Goal: Information Seeking & Learning: Learn about a topic

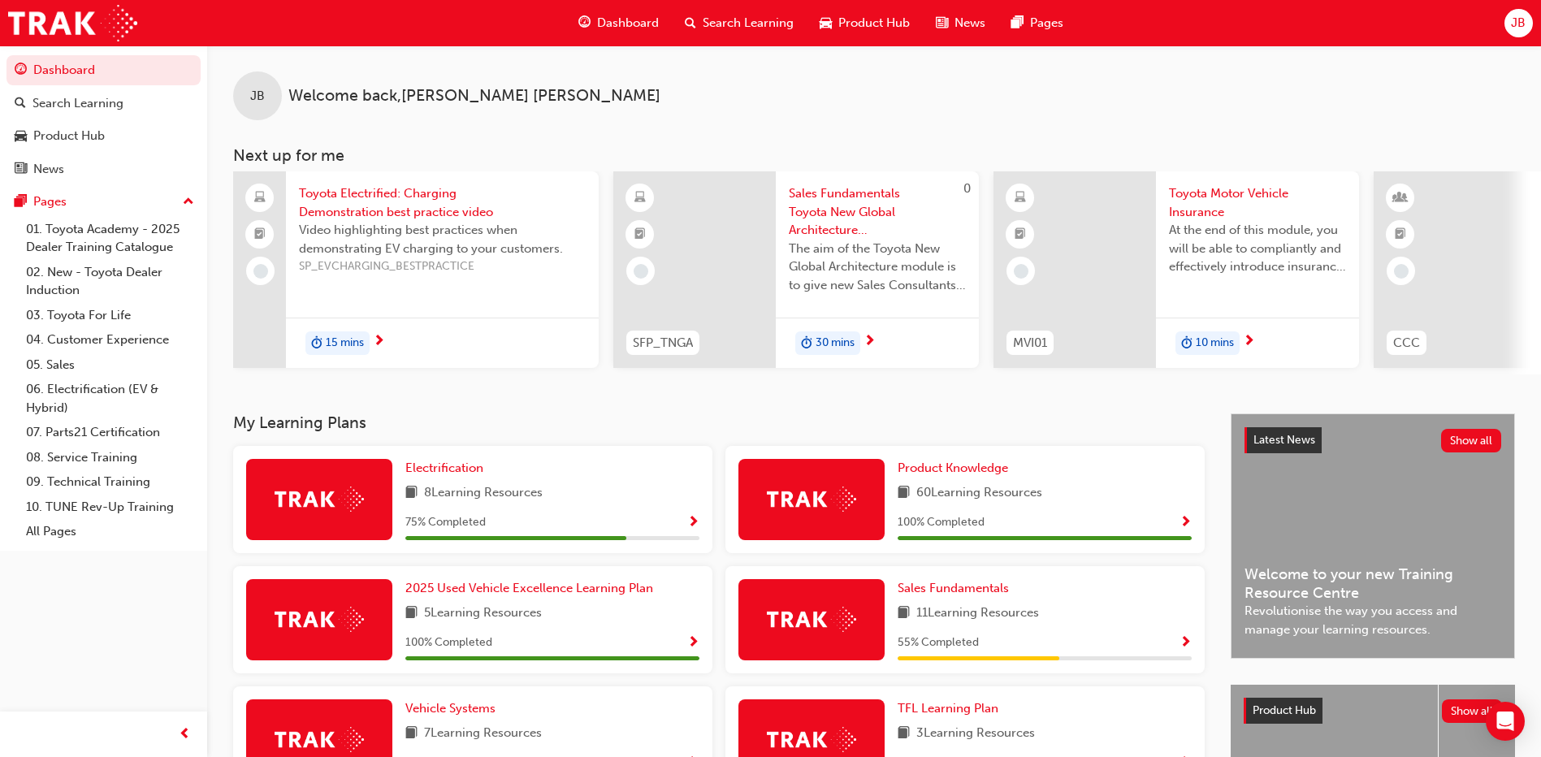
click at [885, 512] on div "Product Knowledge 60 Learning Resources 100 % Completed" at bounding box center [965, 499] width 479 height 107
click at [933, 492] on span "60 Learning Resources" at bounding box center [980, 493] width 126 height 20
click at [949, 532] on span "100 % Completed" at bounding box center [941, 523] width 87 height 19
click at [820, 523] on div at bounding box center [812, 499] width 146 height 81
click at [1179, 524] on div "100 % Completed" at bounding box center [1045, 523] width 294 height 20
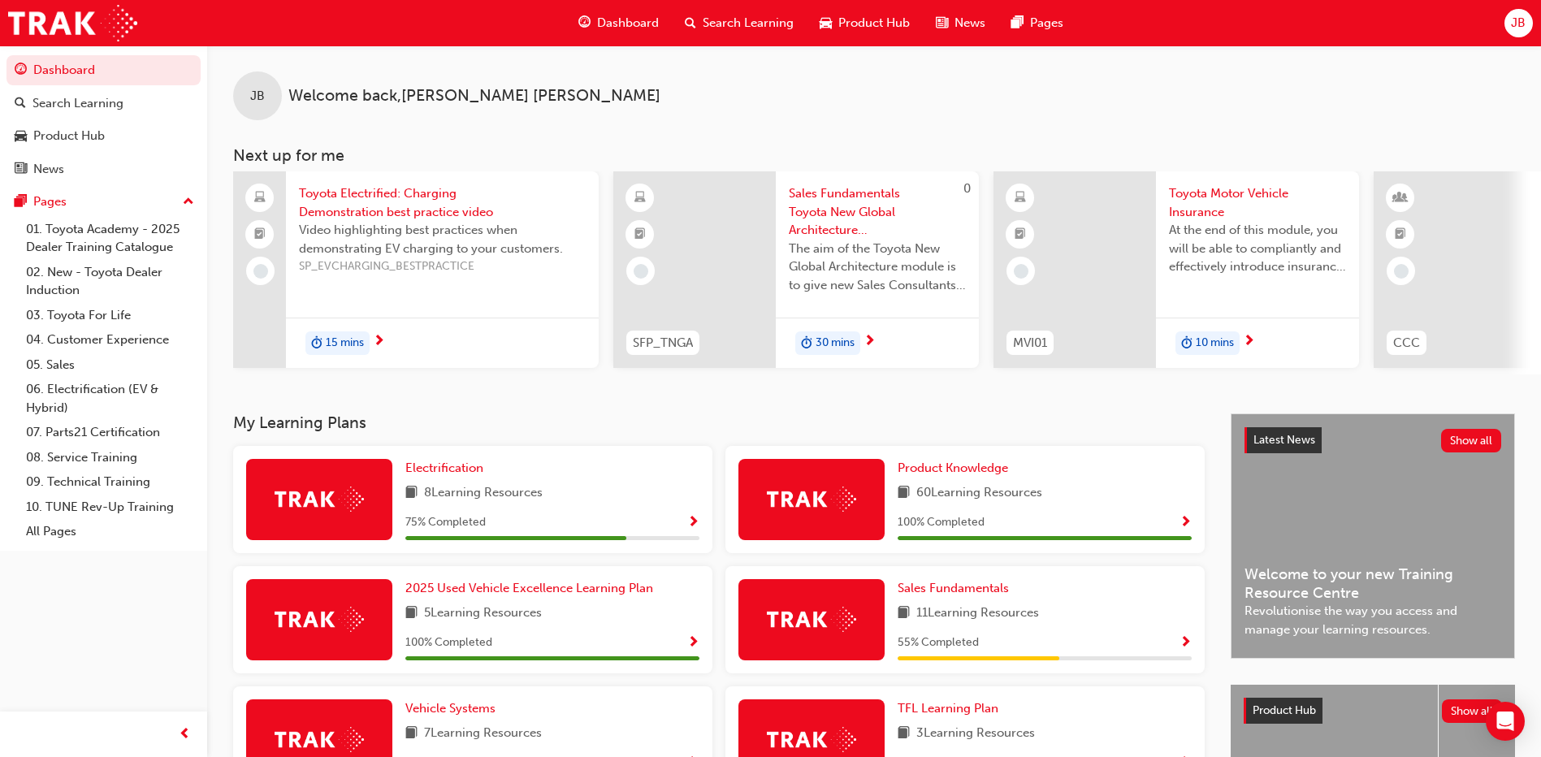
click at [1186, 524] on span "Show Progress" at bounding box center [1186, 523] width 12 height 15
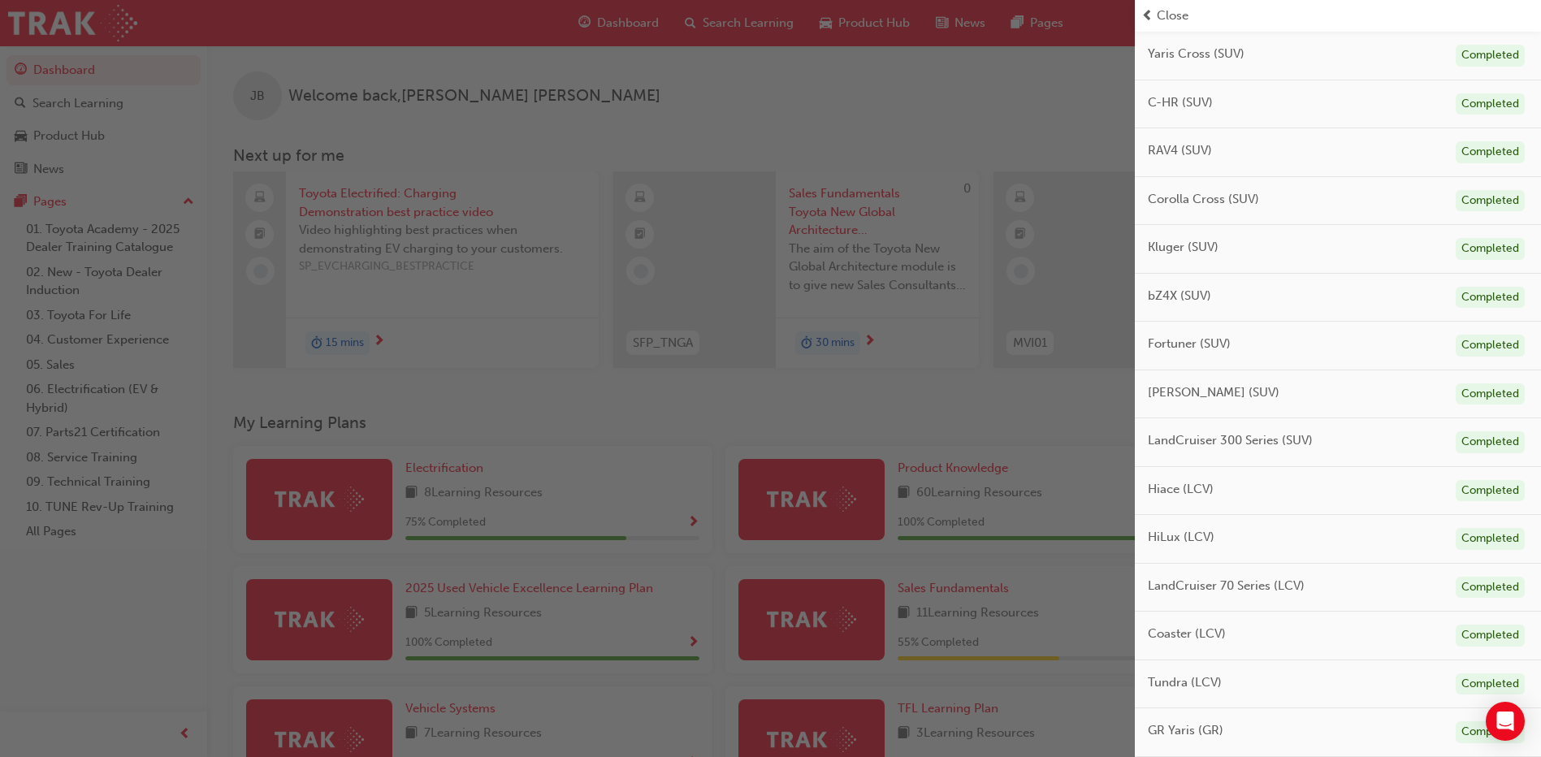
scroll to position [518, 0]
click at [1187, 509] on div "Tundra (LCV) Completed" at bounding box center [1338, 491] width 406 height 49
click at [1190, 490] on span "Tundra (LCV)" at bounding box center [1185, 489] width 74 height 19
click at [1498, 488] on div "Completed" at bounding box center [1490, 491] width 69 height 22
click at [1497, 488] on div "Completed" at bounding box center [1490, 491] width 69 height 22
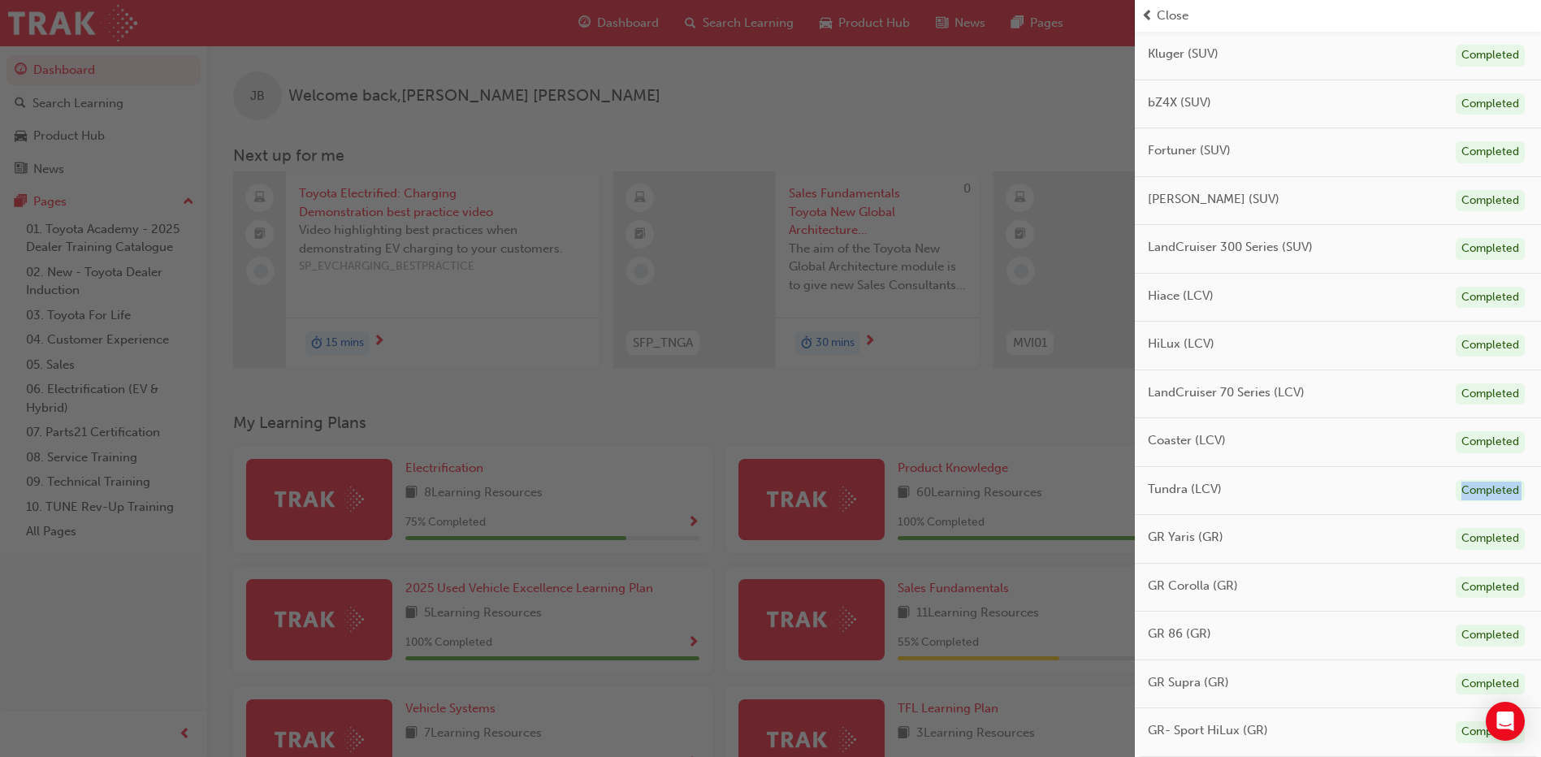
click at [1497, 488] on div "Completed" at bounding box center [1490, 491] width 69 height 22
click at [1492, 488] on div "Completed" at bounding box center [1490, 491] width 69 height 22
click at [1207, 487] on span "Tundra (LCV)" at bounding box center [1185, 489] width 74 height 19
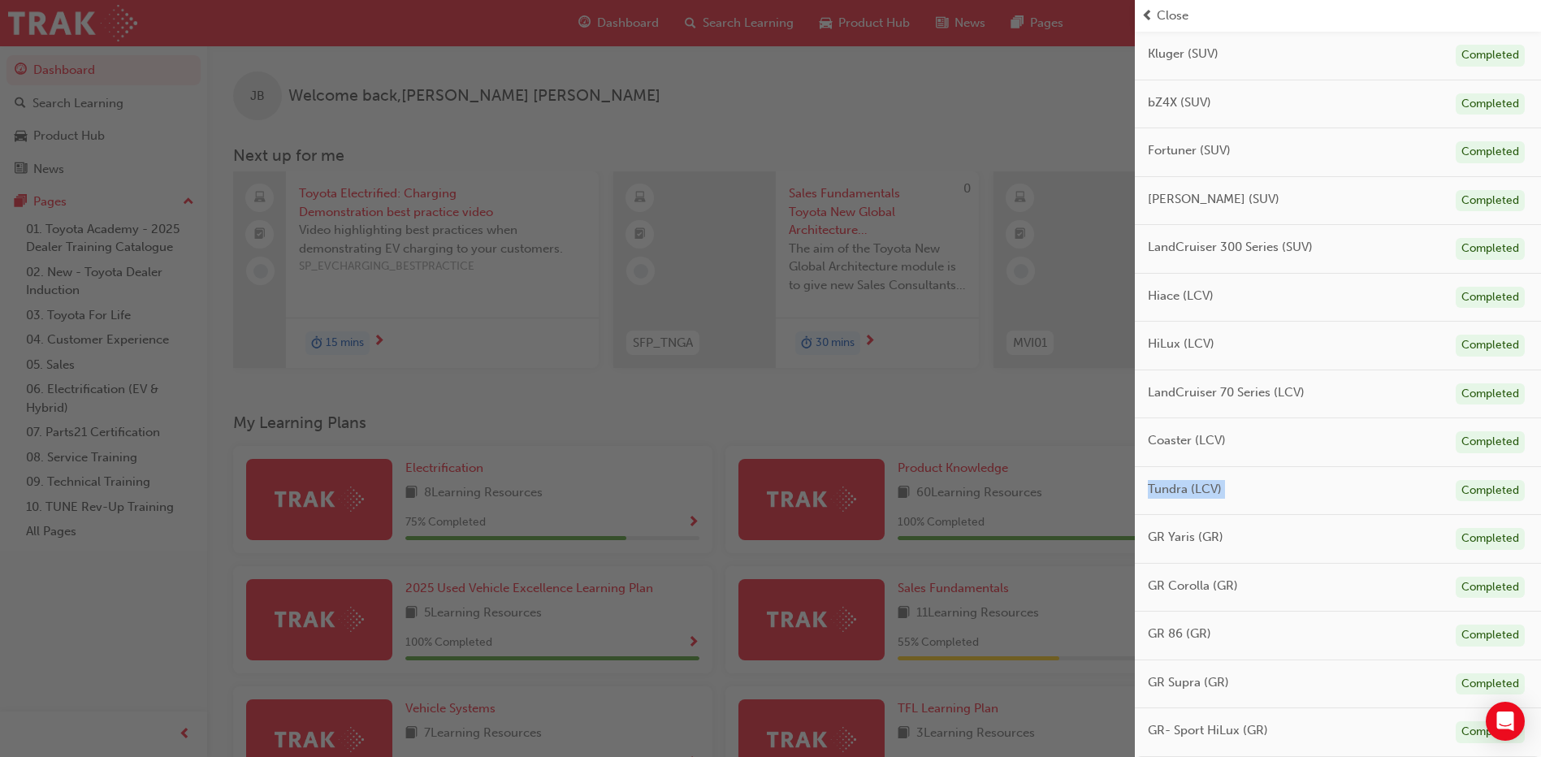
click at [1208, 487] on span "Tundra (LCV)" at bounding box center [1185, 489] width 74 height 19
click at [1025, 418] on div "button" at bounding box center [567, 378] width 1135 height 757
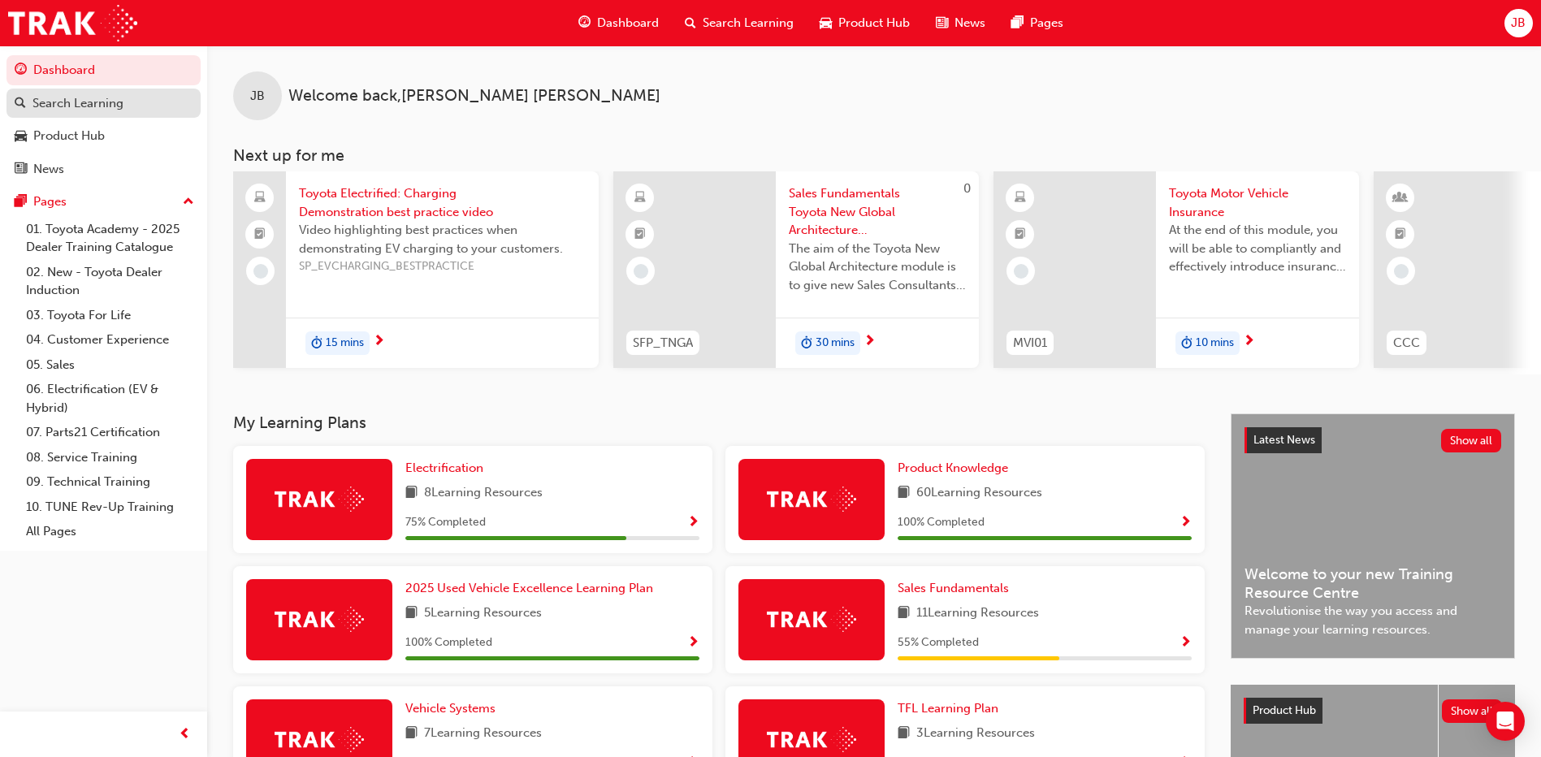
click at [85, 102] on div "Search Learning" at bounding box center [78, 103] width 91 height 19
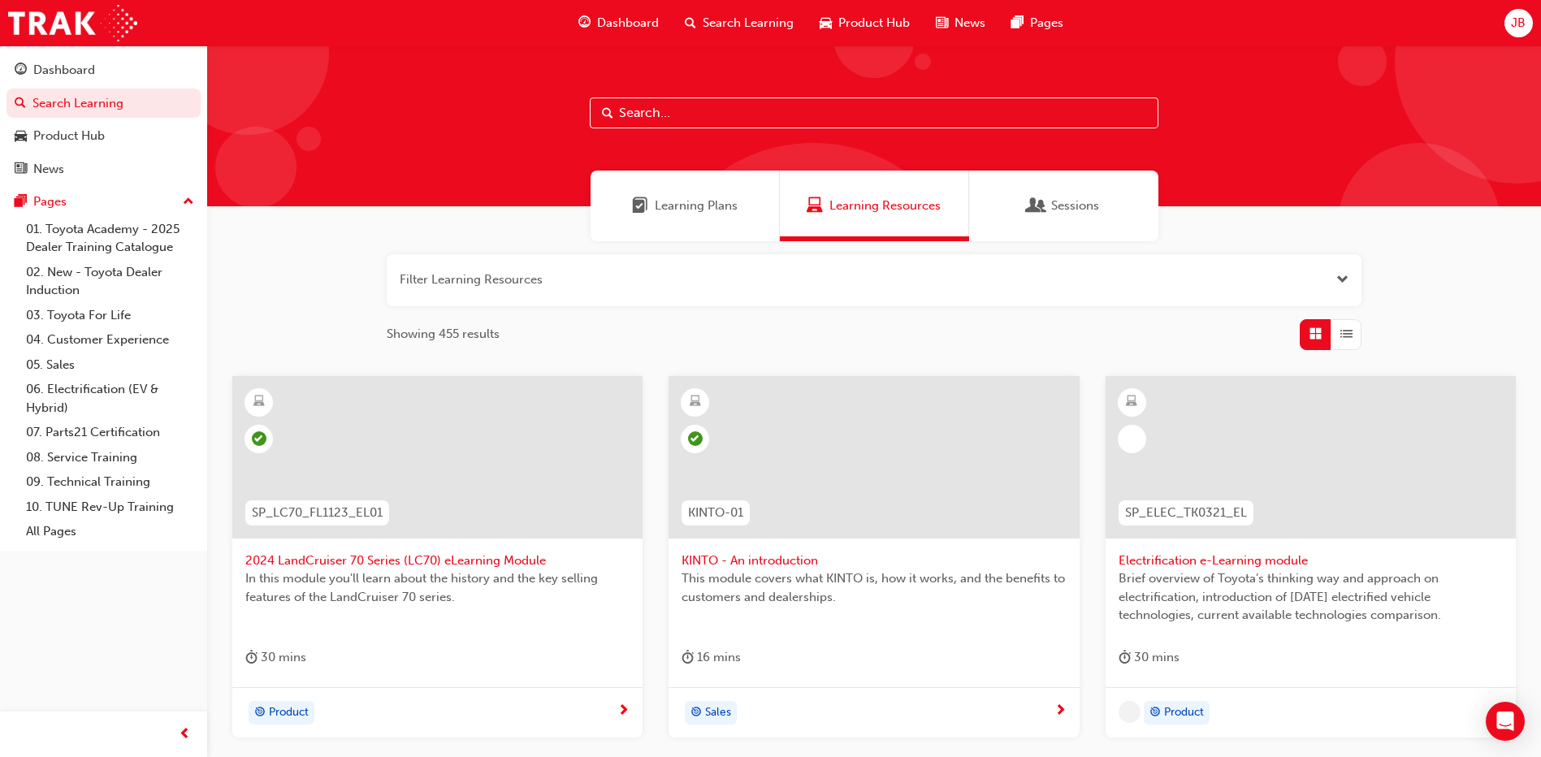
click at [512, 289] on button "button" at bounding box center [874, 280] width 975 height 52
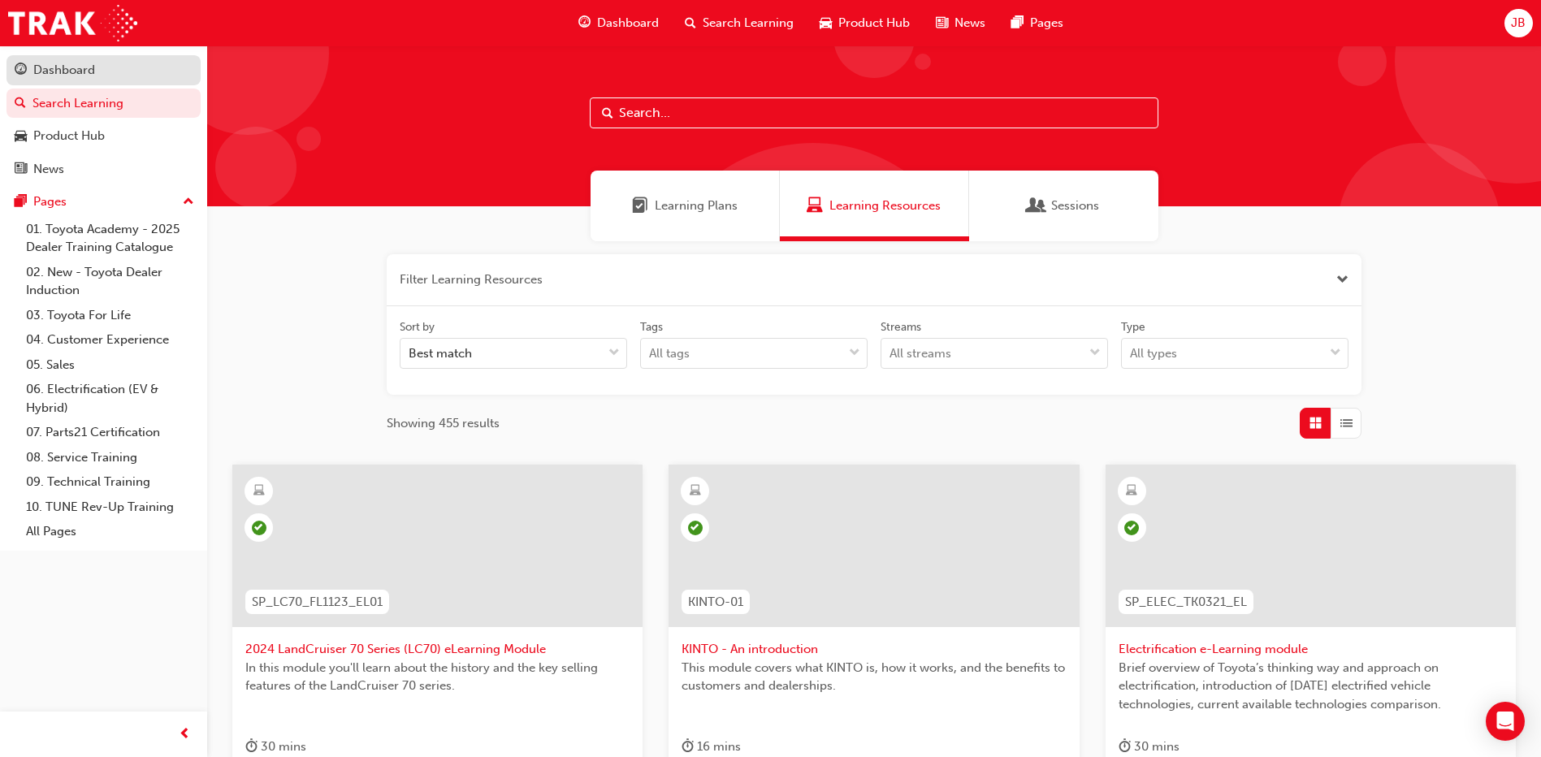
click at [100, 75] on div "Dashboard" at bounding box center [104, 70] width 178 height 20
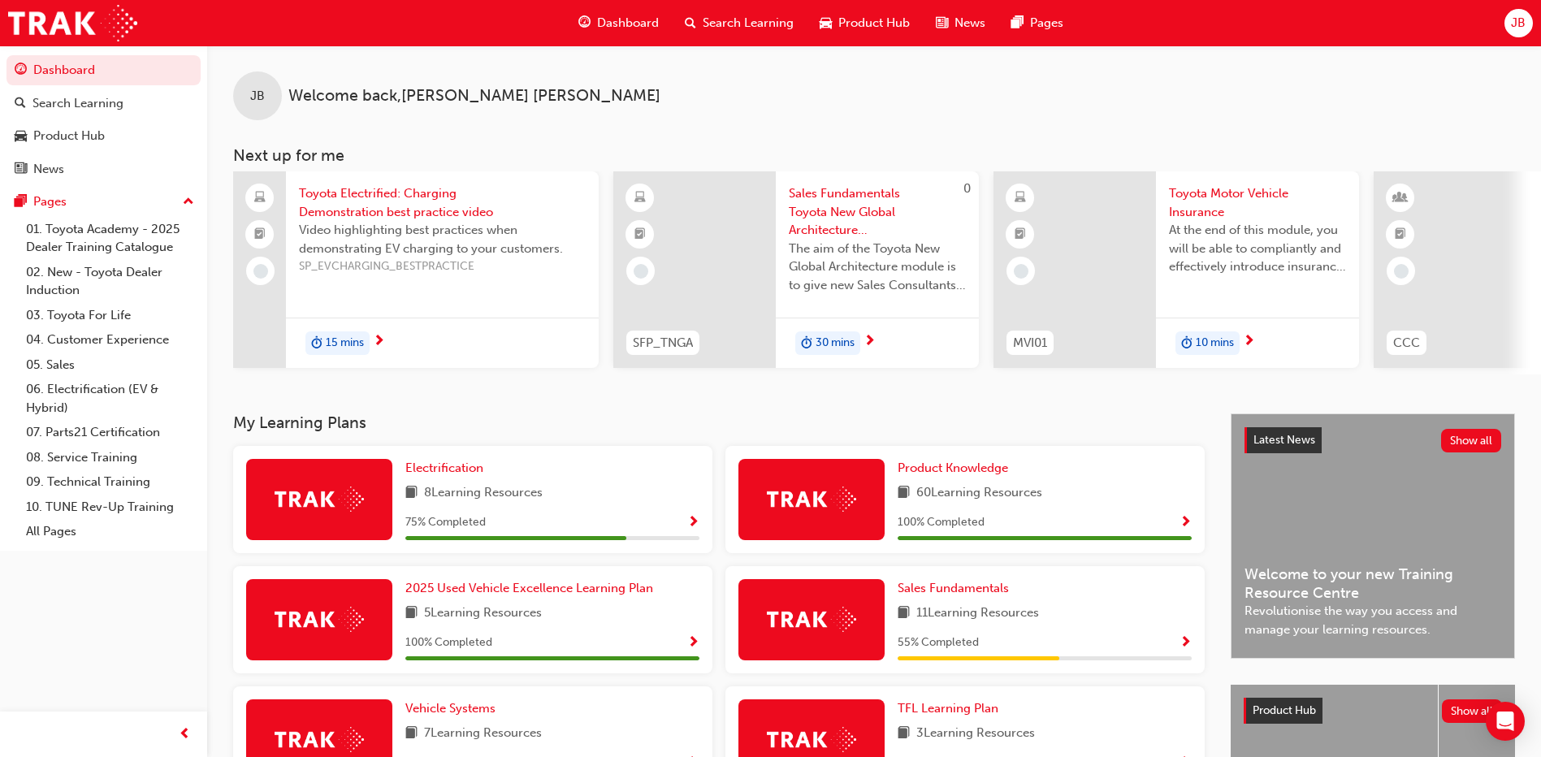
click at [938, 516] on div "Product Knowledge 60 Learning Resources 100 % Completed" at bounding box center [1045, 499] width 294 height 81
click at [941, 490] on span "60 Learning Resources" at bounding box center [980, 493] width 126 height 20
click at [941, 470] on span "Product Knowledge" at bounding box center [953, 468] width 111 height 15
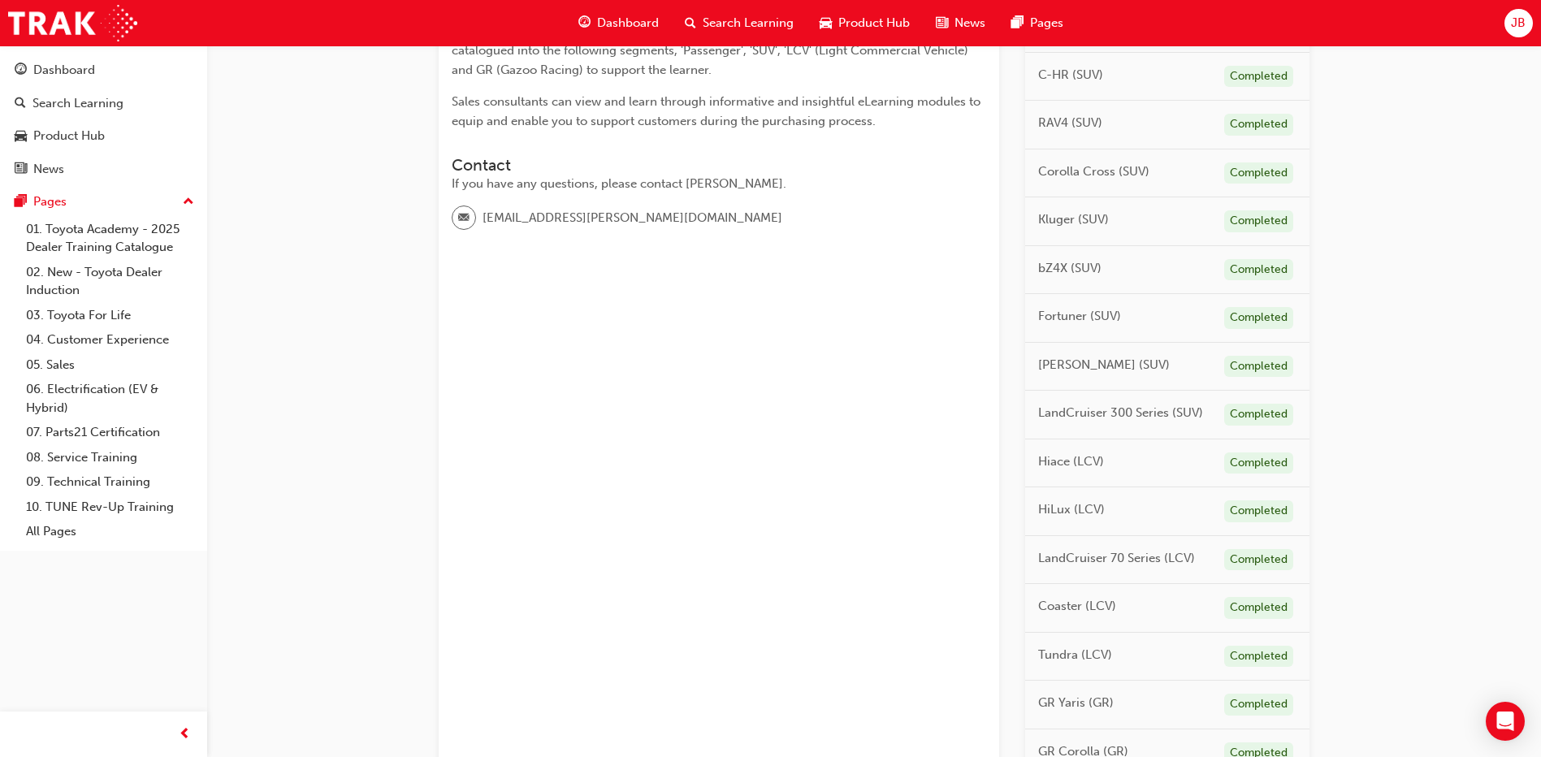
scroll to position [569, 0]
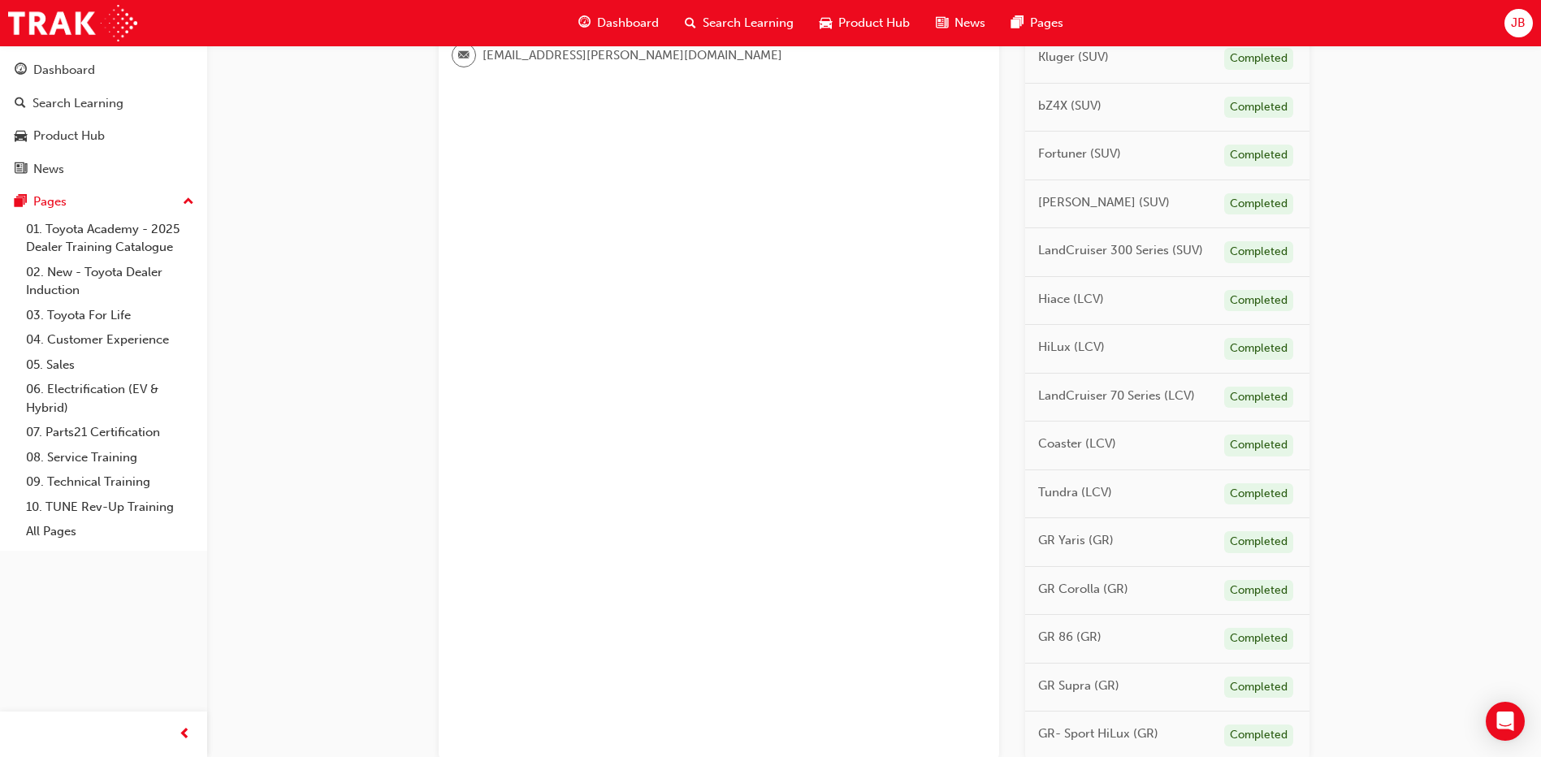
click at [1067, 485] on span "Tundra (LCV)" at bounding box center [1075, 492] width 74 height 19
drag, startPoint x: 1067, startPoint y: 485, endPoint x: 1260, endPoint y: 491, distance: 193.5
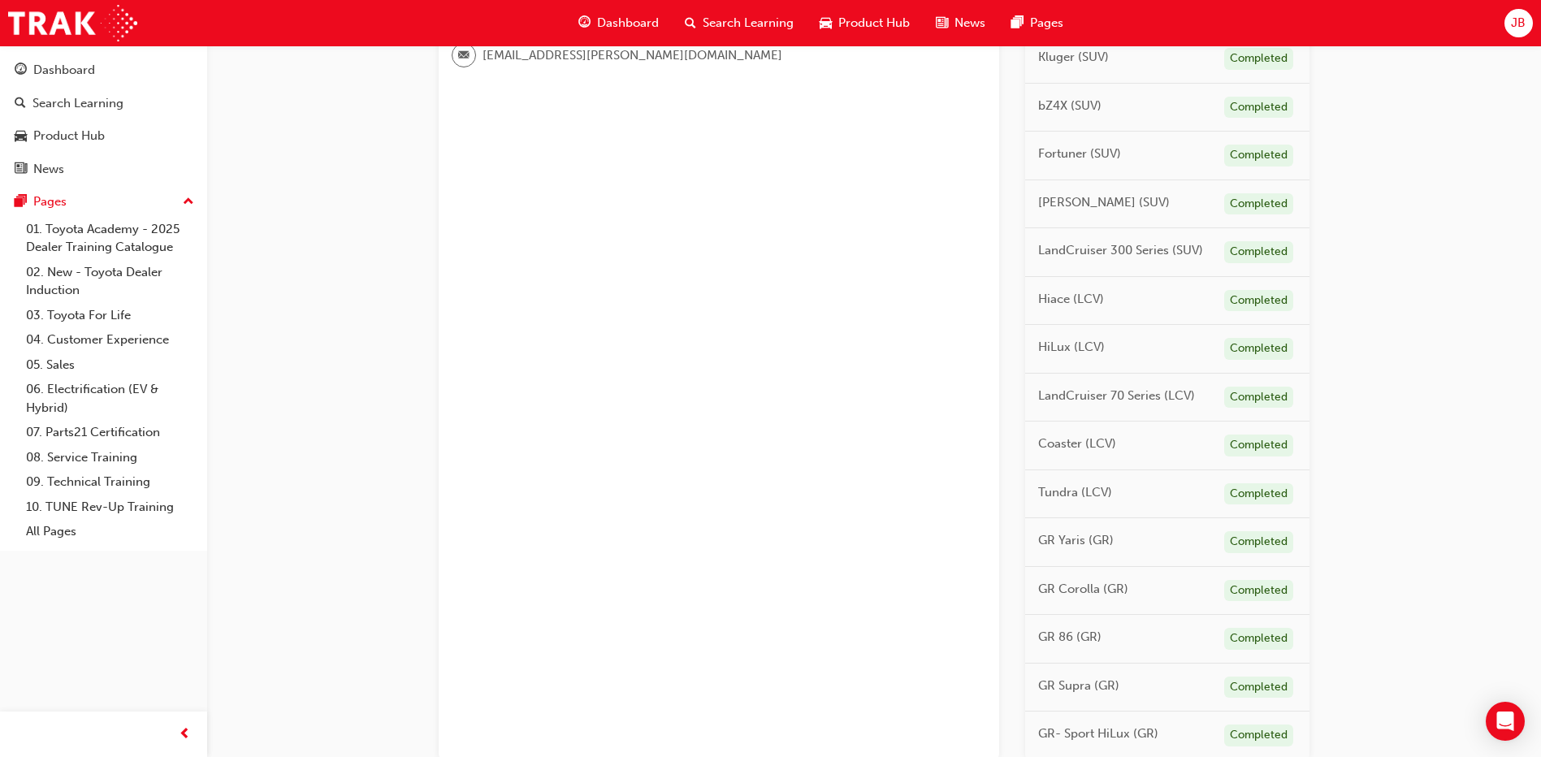
click at [1260, 491] on div "Completed" at bounding box center [1258, 494] width 69 height 22
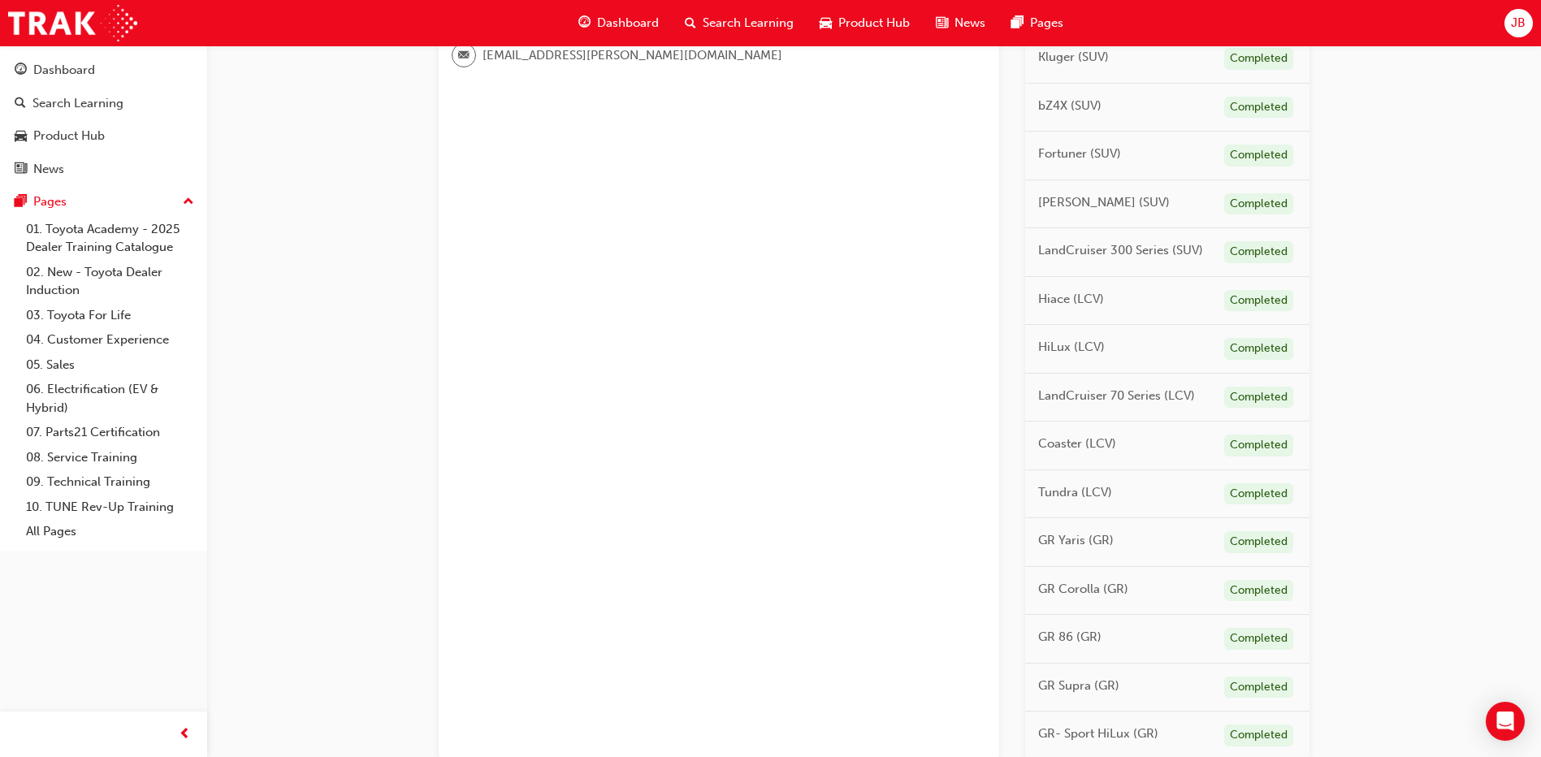
drag, startPoint x: 1260, startPoint y: 491, endPoint x: 1098, endPoint y: 492, distance: 162.5
click at [1098, 492] on span "Tundra (LCV)" at bounding box center [1075, 492] width 74 height 19
click at [1099, 492] on span "Tundra (LCV)" at bounding box center [1075, 492] width 74 height 19
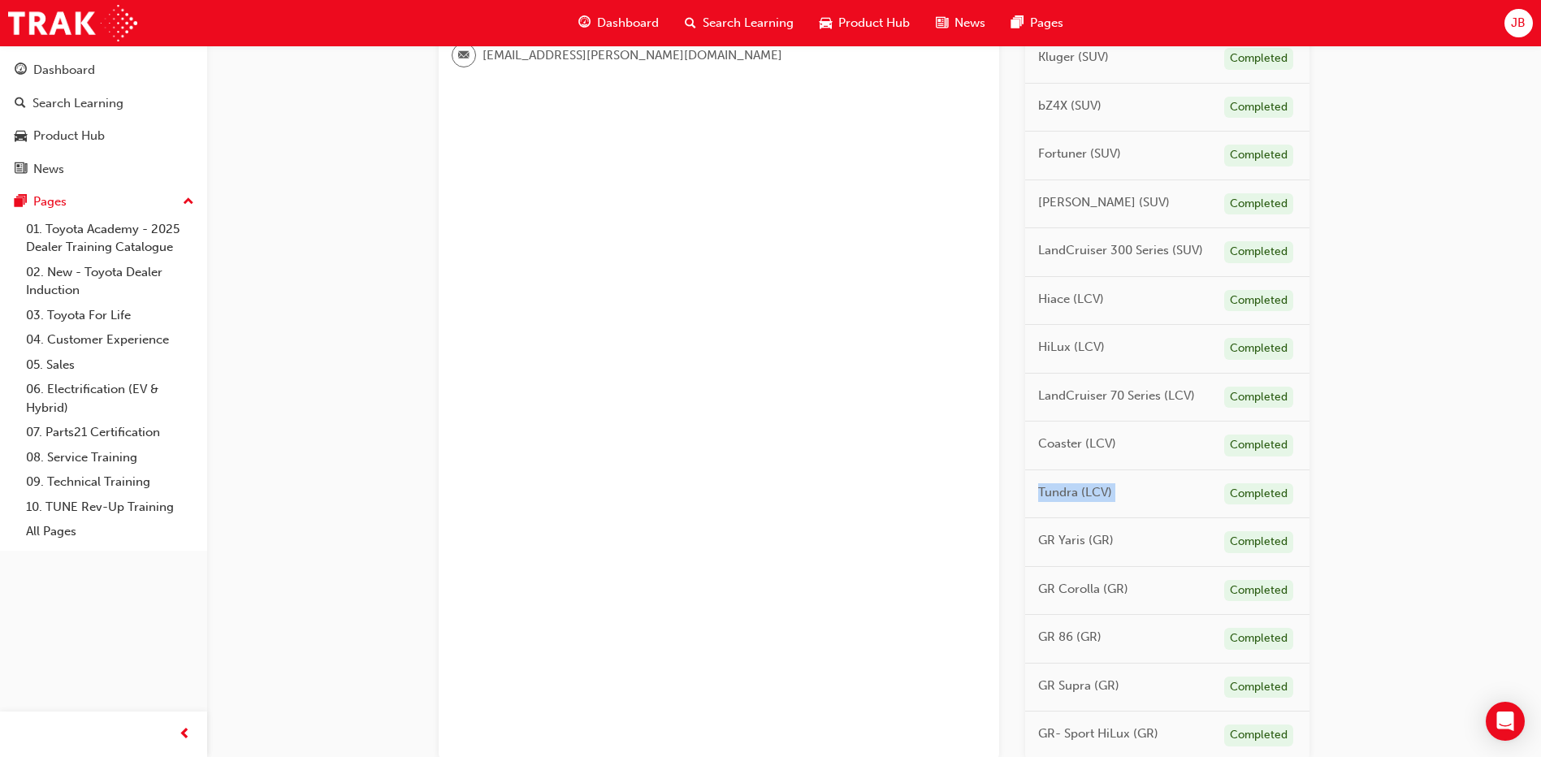
click at [1099, 492] on span "Tundra (LCV)" at bounding box center [1075, 492] width 74 height 19
click at [593, 17] on div "Dashboard" at bounding box center [619, 23] width 106 height 33
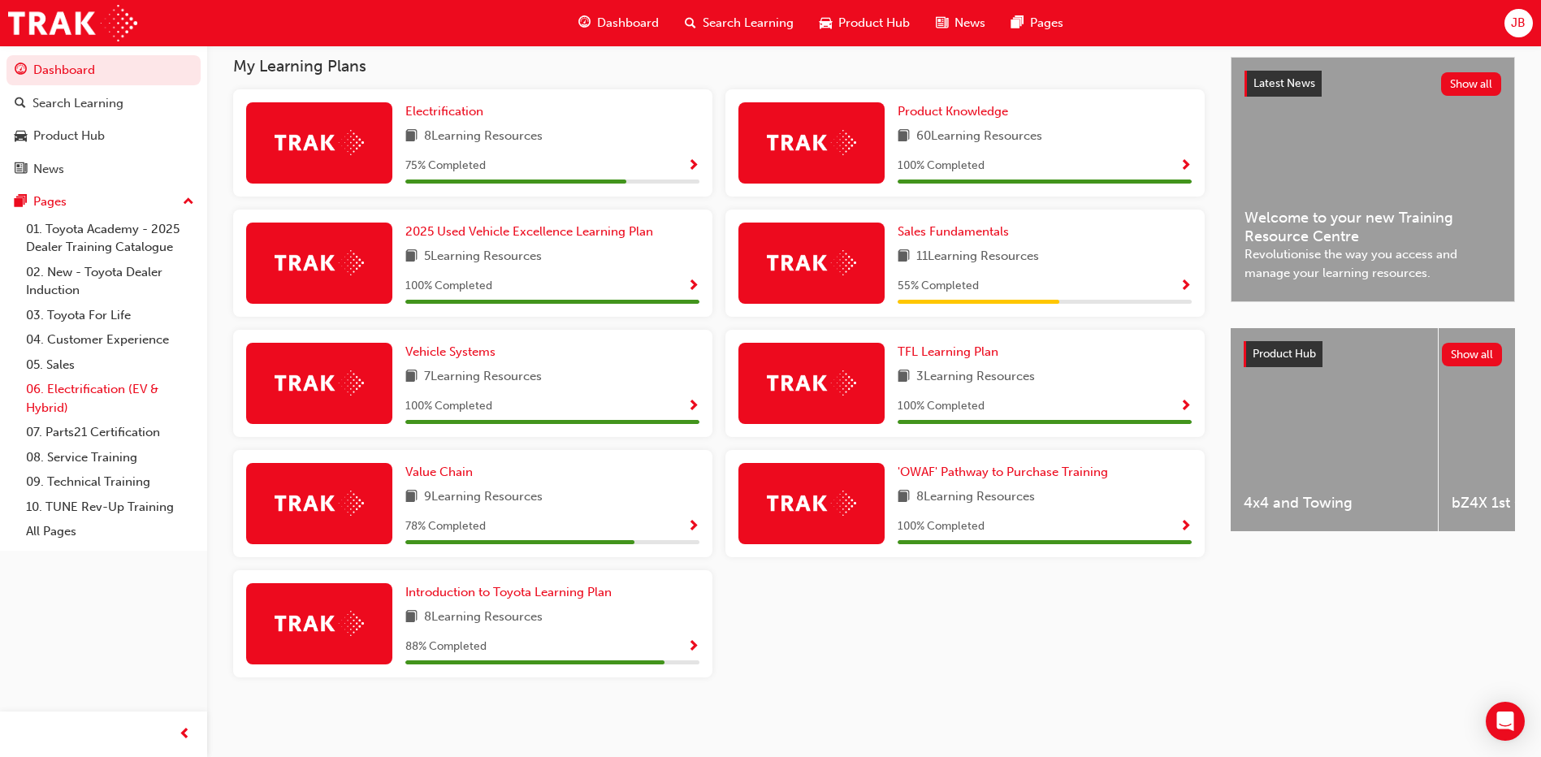
scroll to position [282, 0]
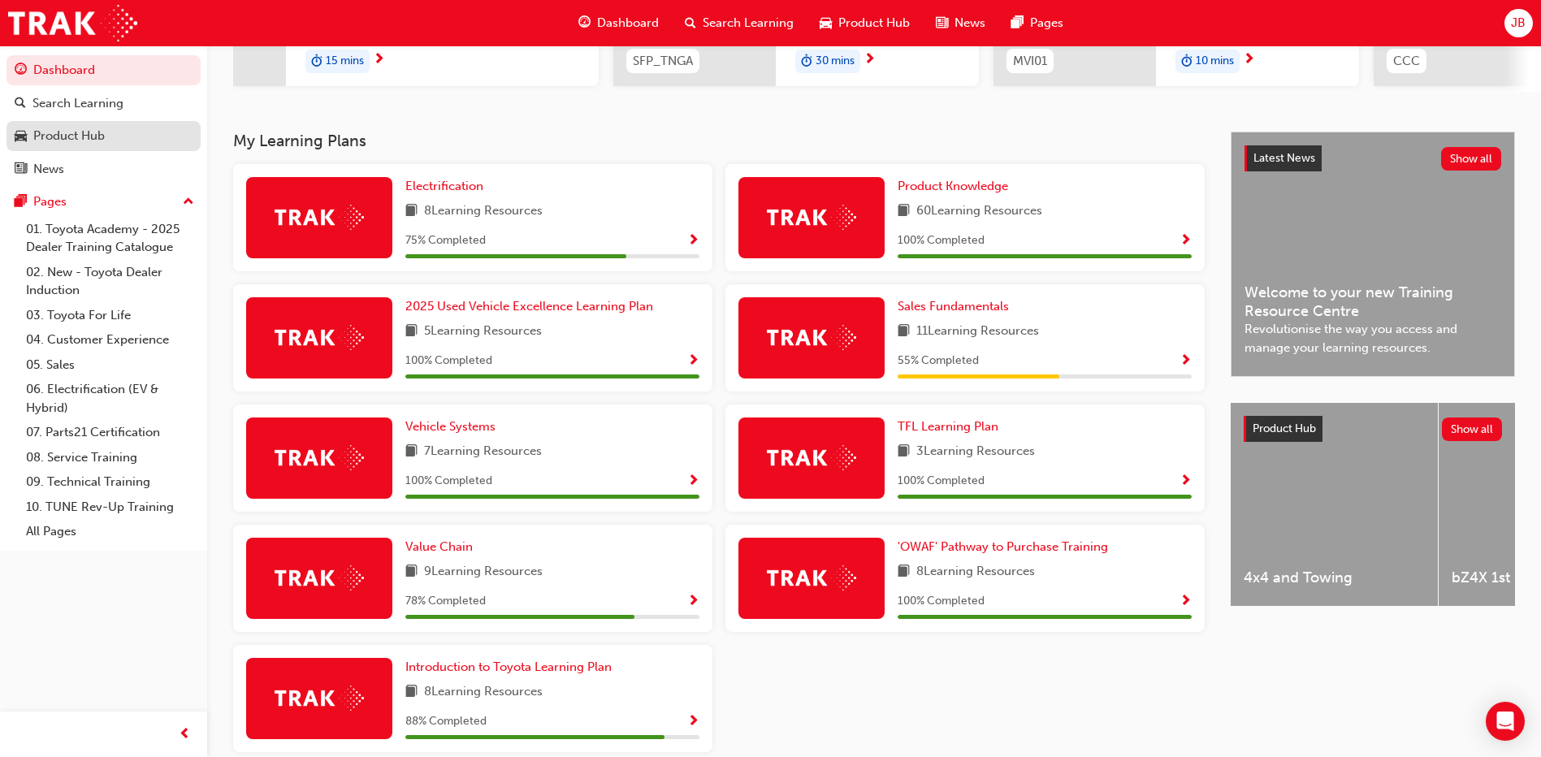
click at [77, 134] on div "Product Hub" at bounding box center [69, 136] width 72 height 19
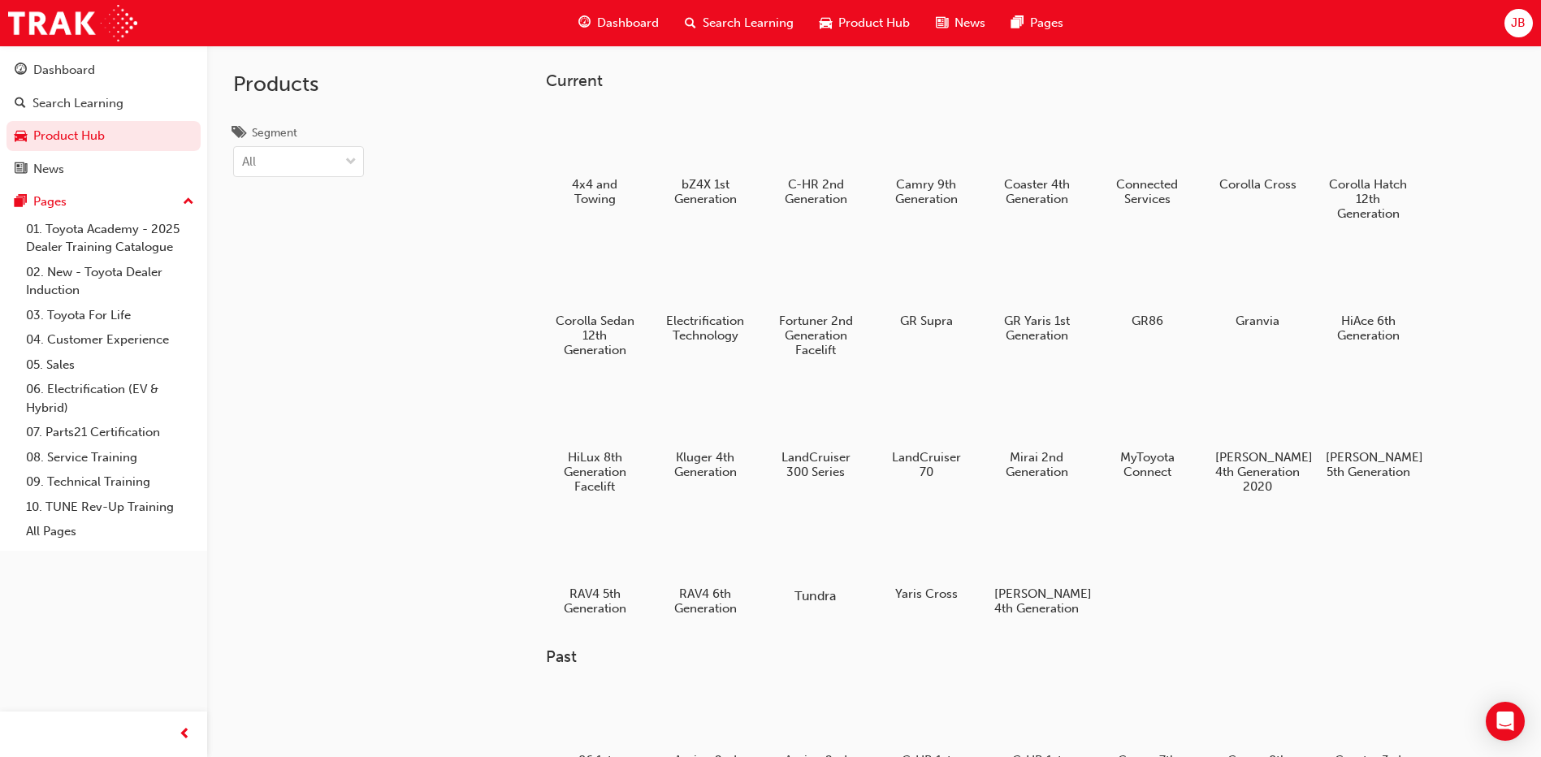
click at [827, 543] on div at bounding box center [816, 549] width 90 height 64
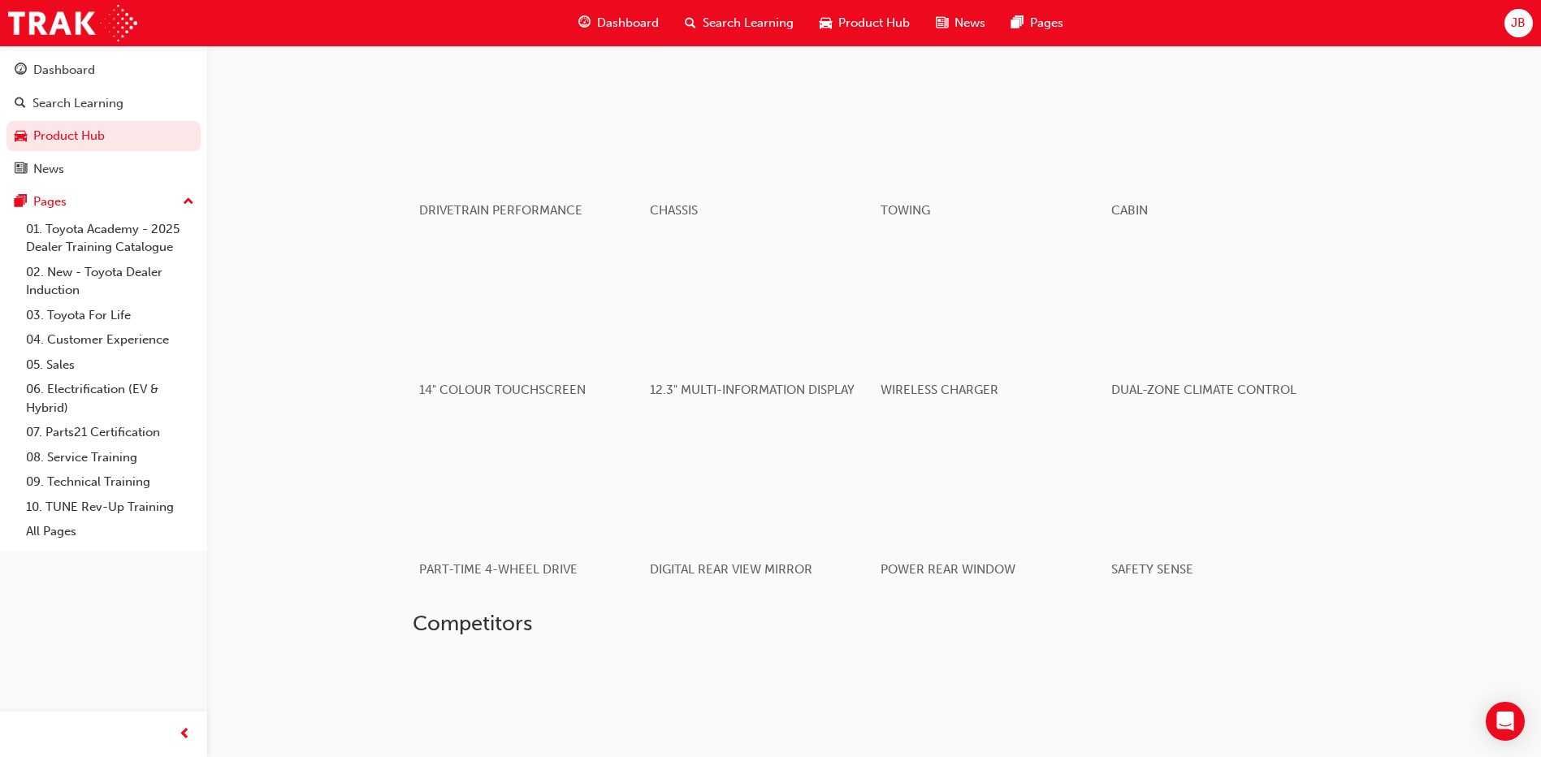
scroll to position [1138, 0]
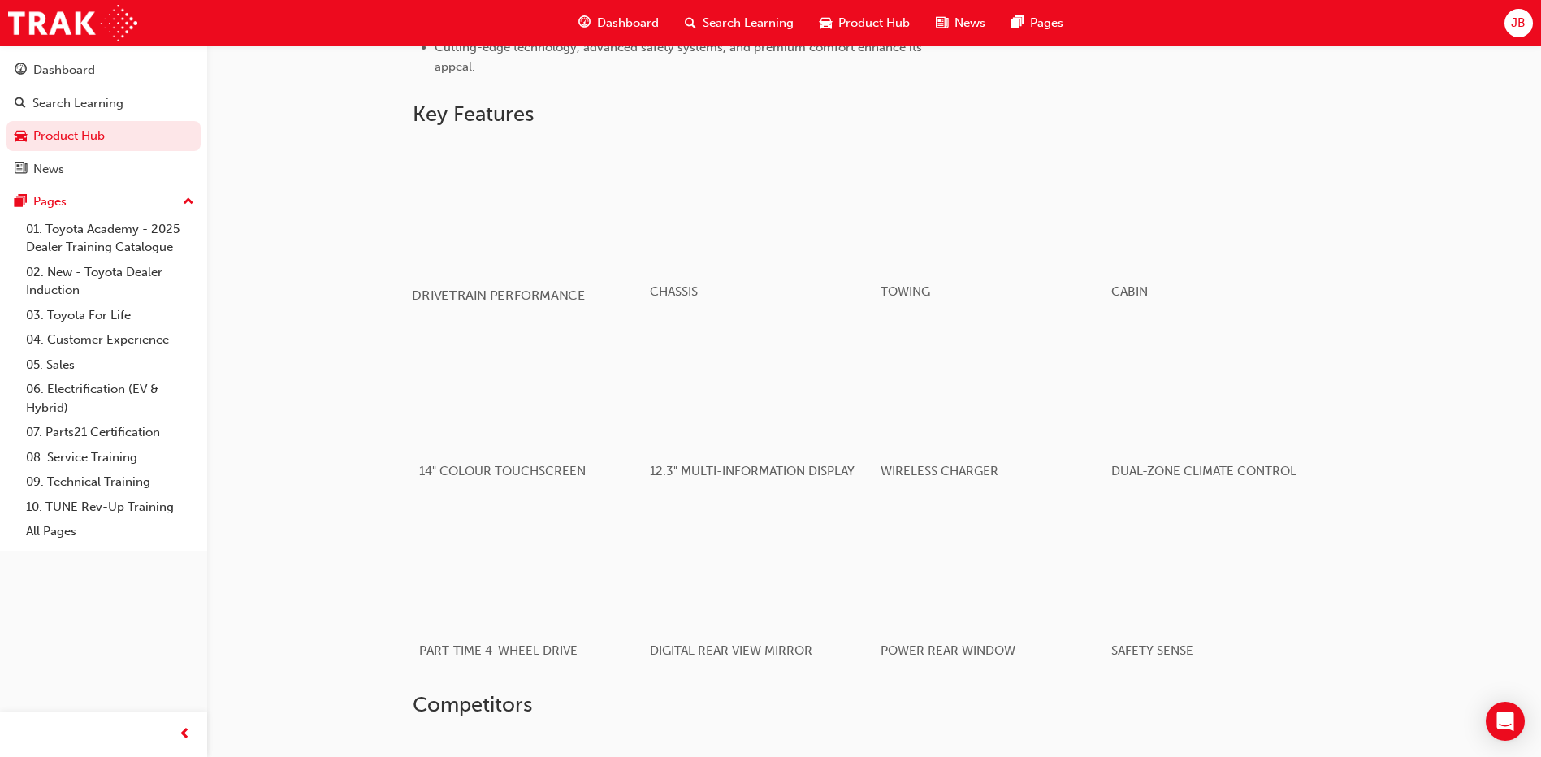
click at [576, 218] on div "button" at bounding box center [528, 206] width 232 height 130
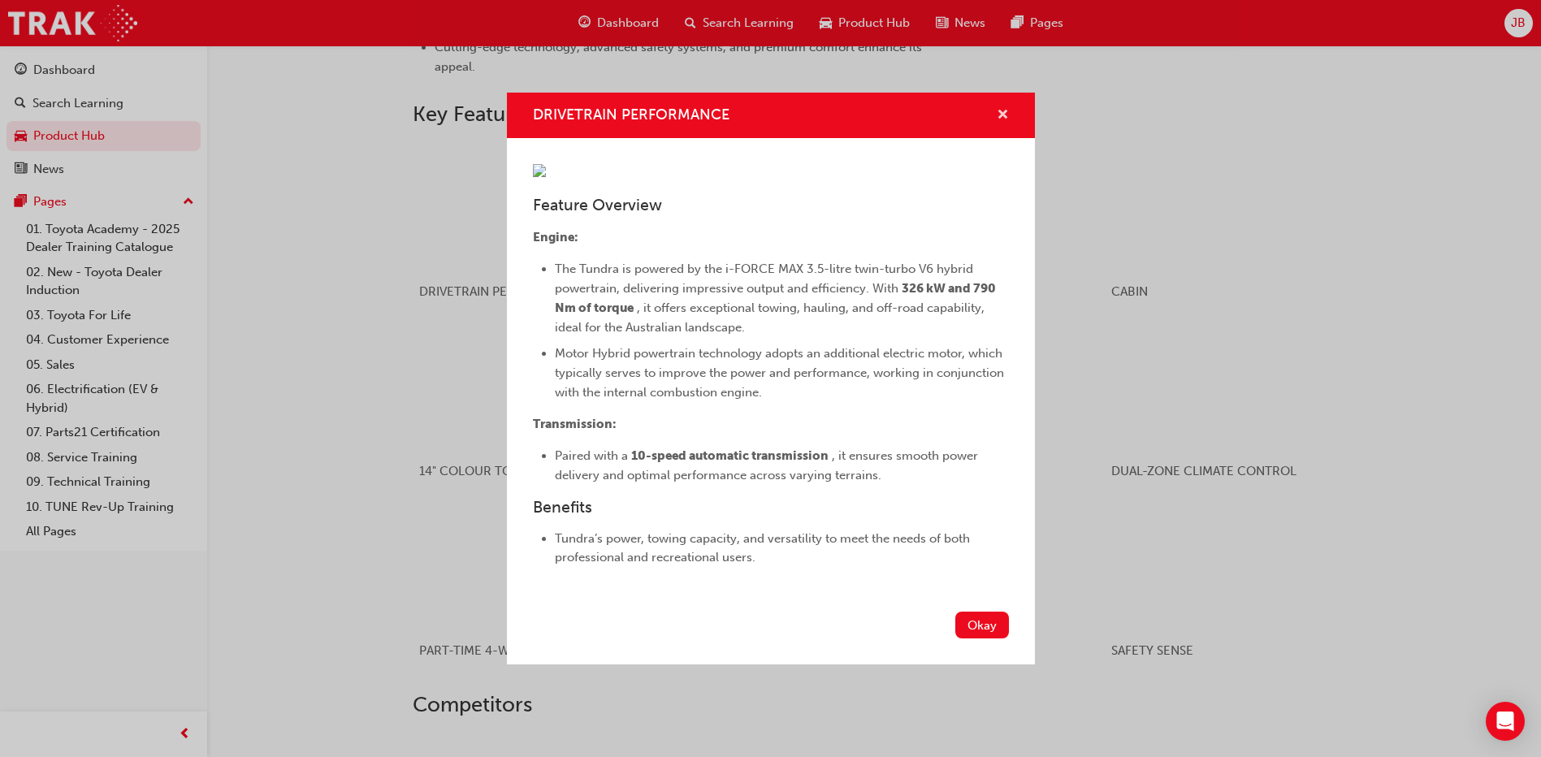
click at [997, 109] on span "cross-icon" at bounding box center [1003, 116] width 12 height 15
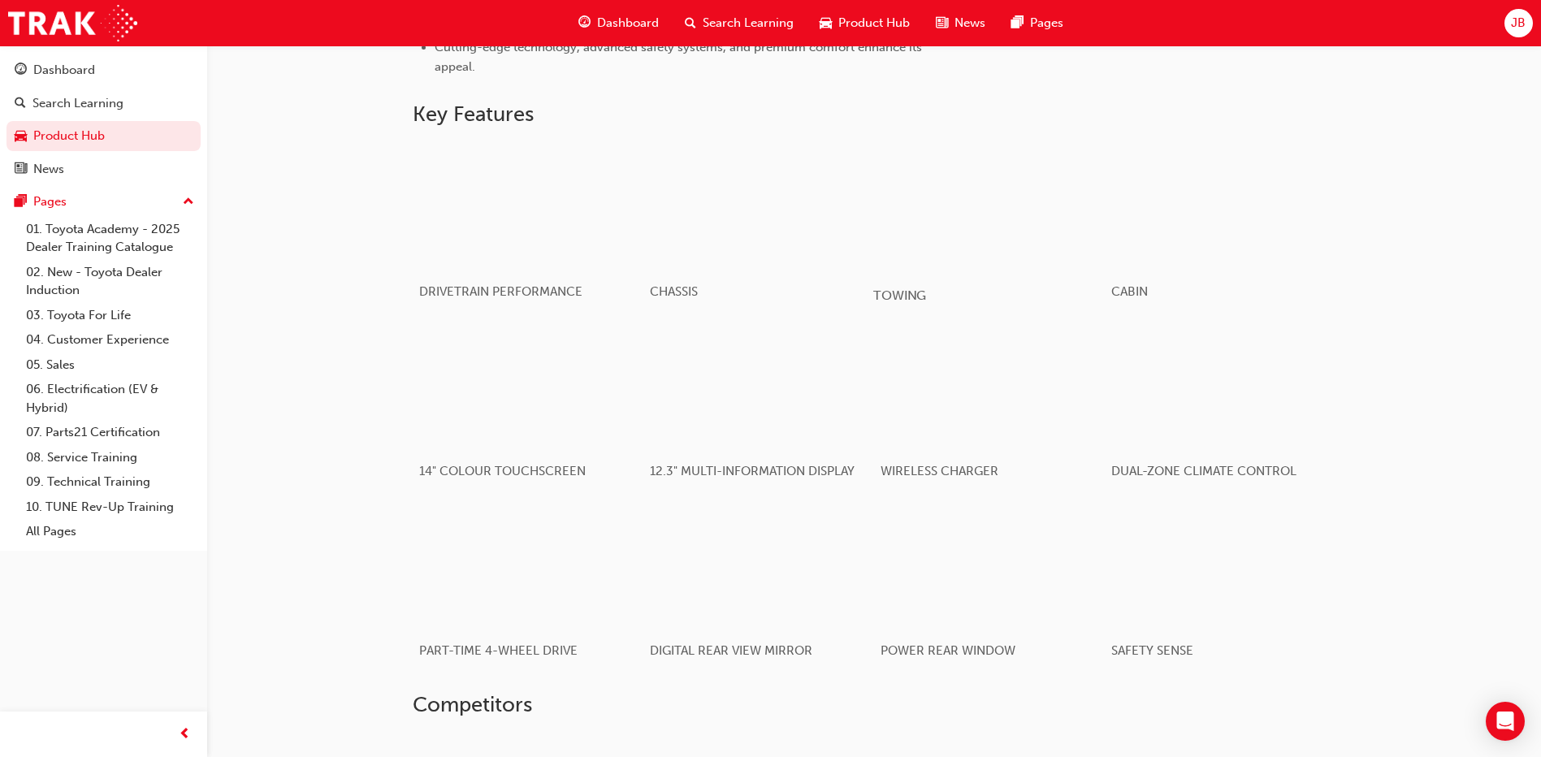
click at [915, 231] on div "button" at bounding box center [989, 206] width 232 height 130
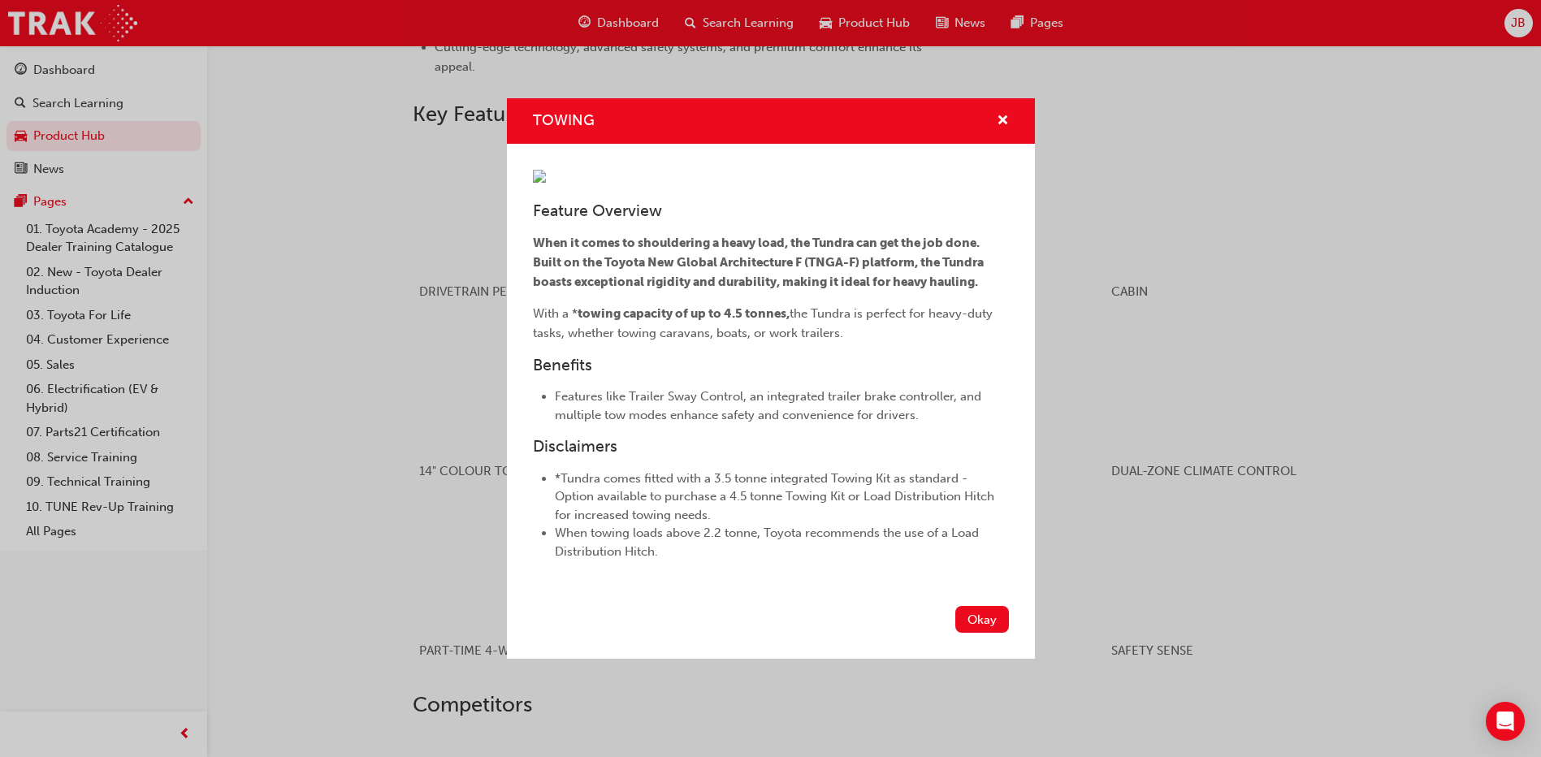
scroll to position [1402, 0]
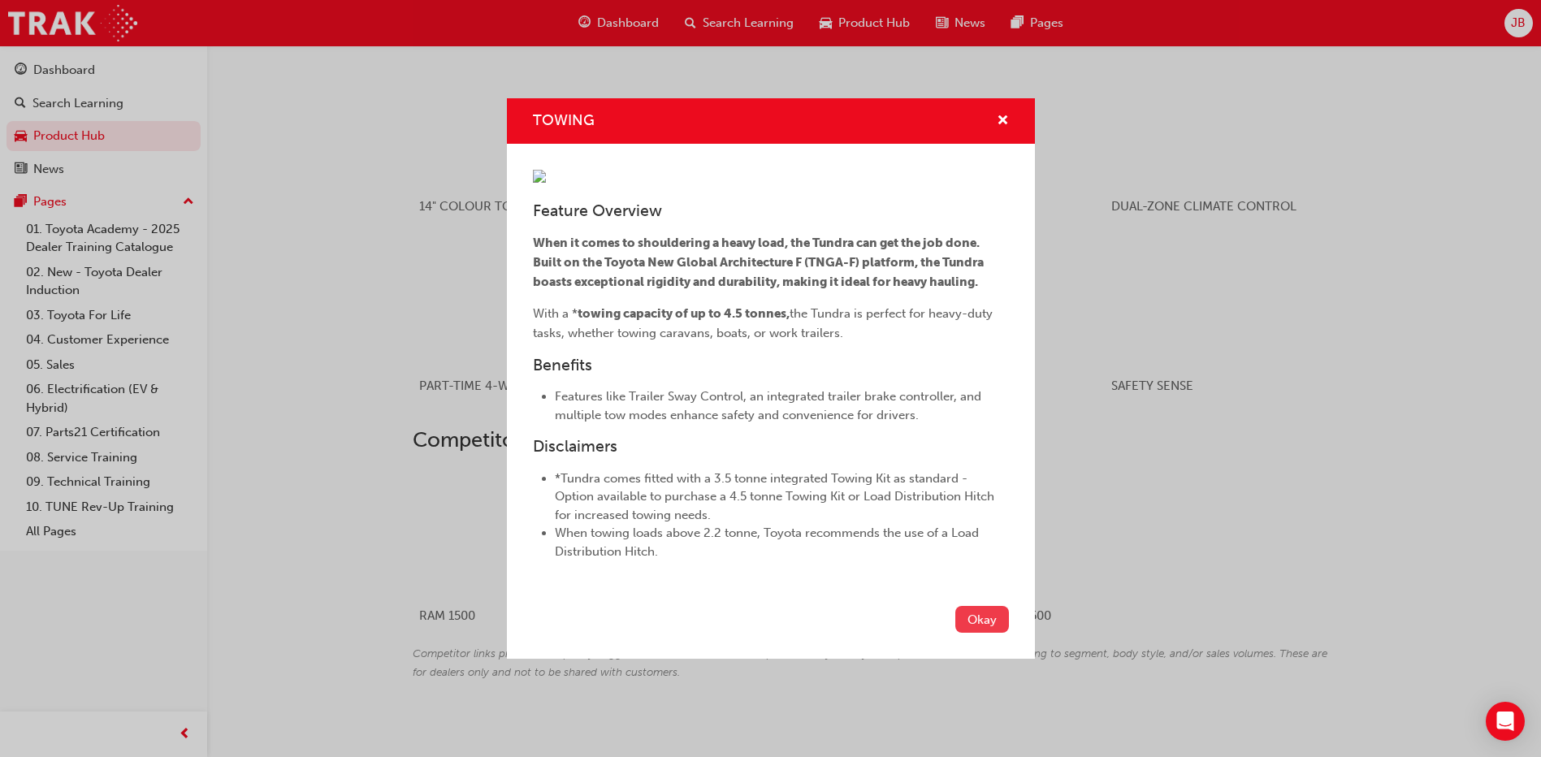
click at [973, 633] on button "Okay" at bounding box center [983, 619] width 54 height 27
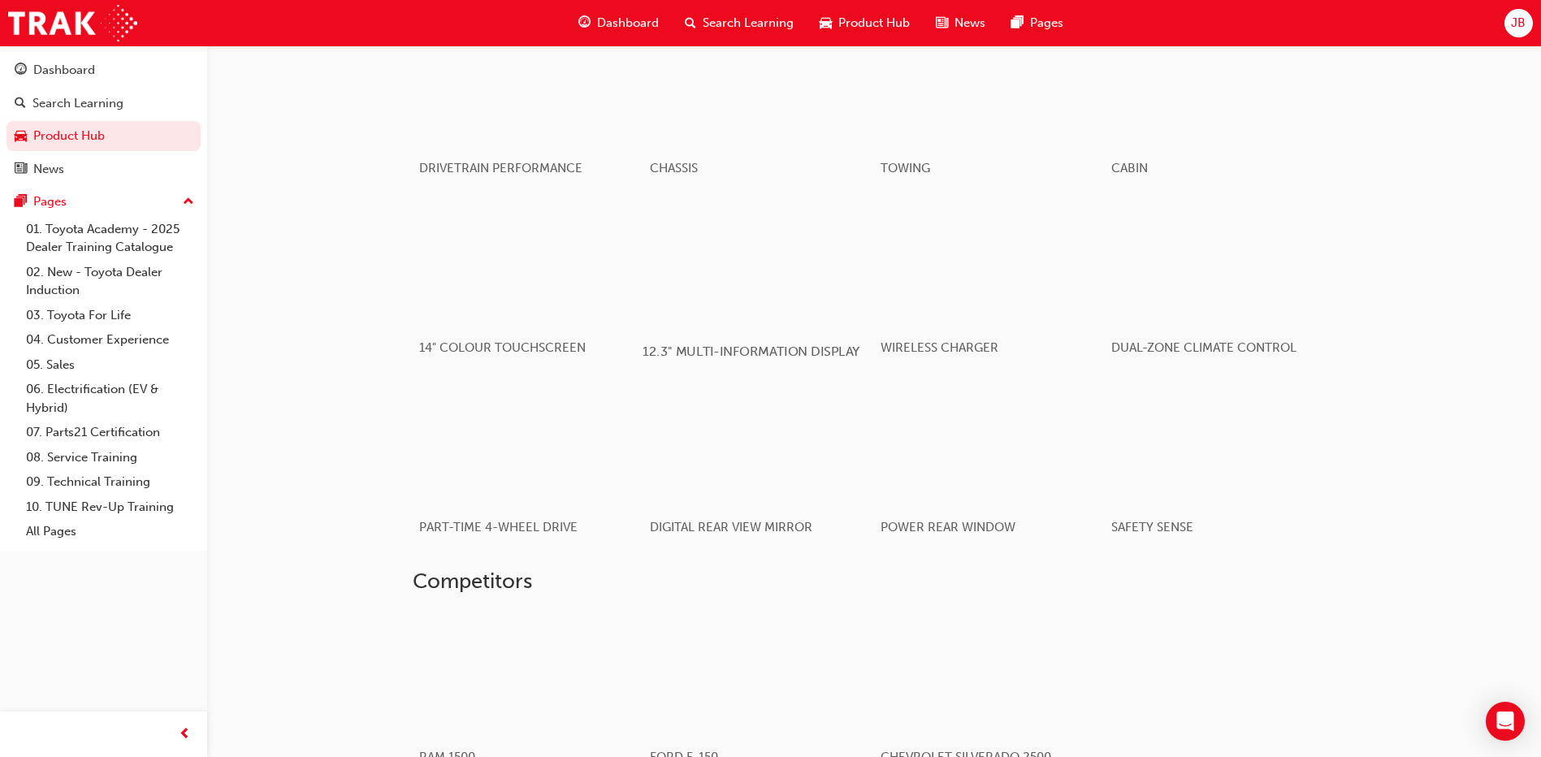
scroll to position [1099, 0]
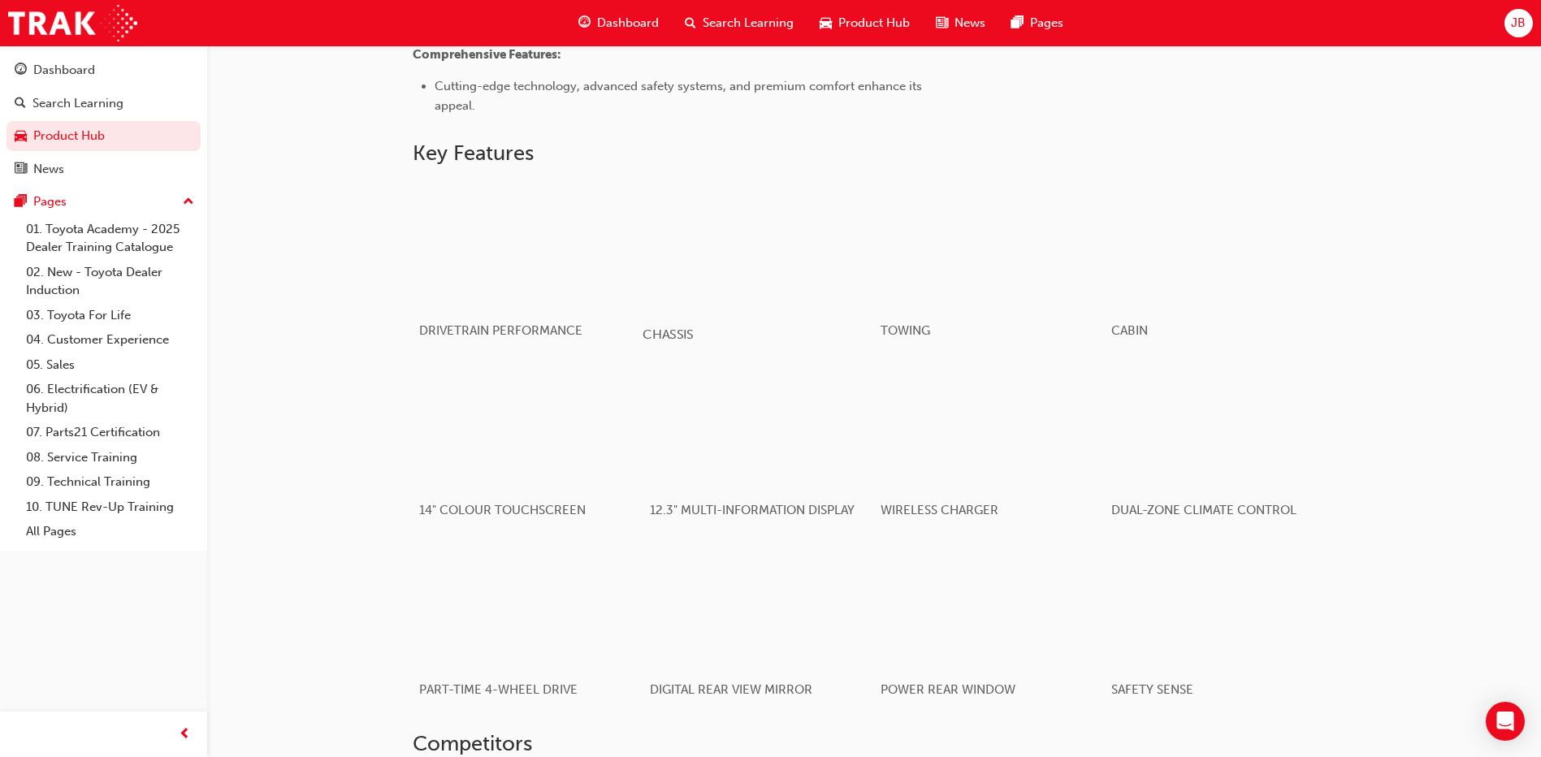
click at [714, 226] on div "button" at bounding box center [759, 245] width 232 height 130
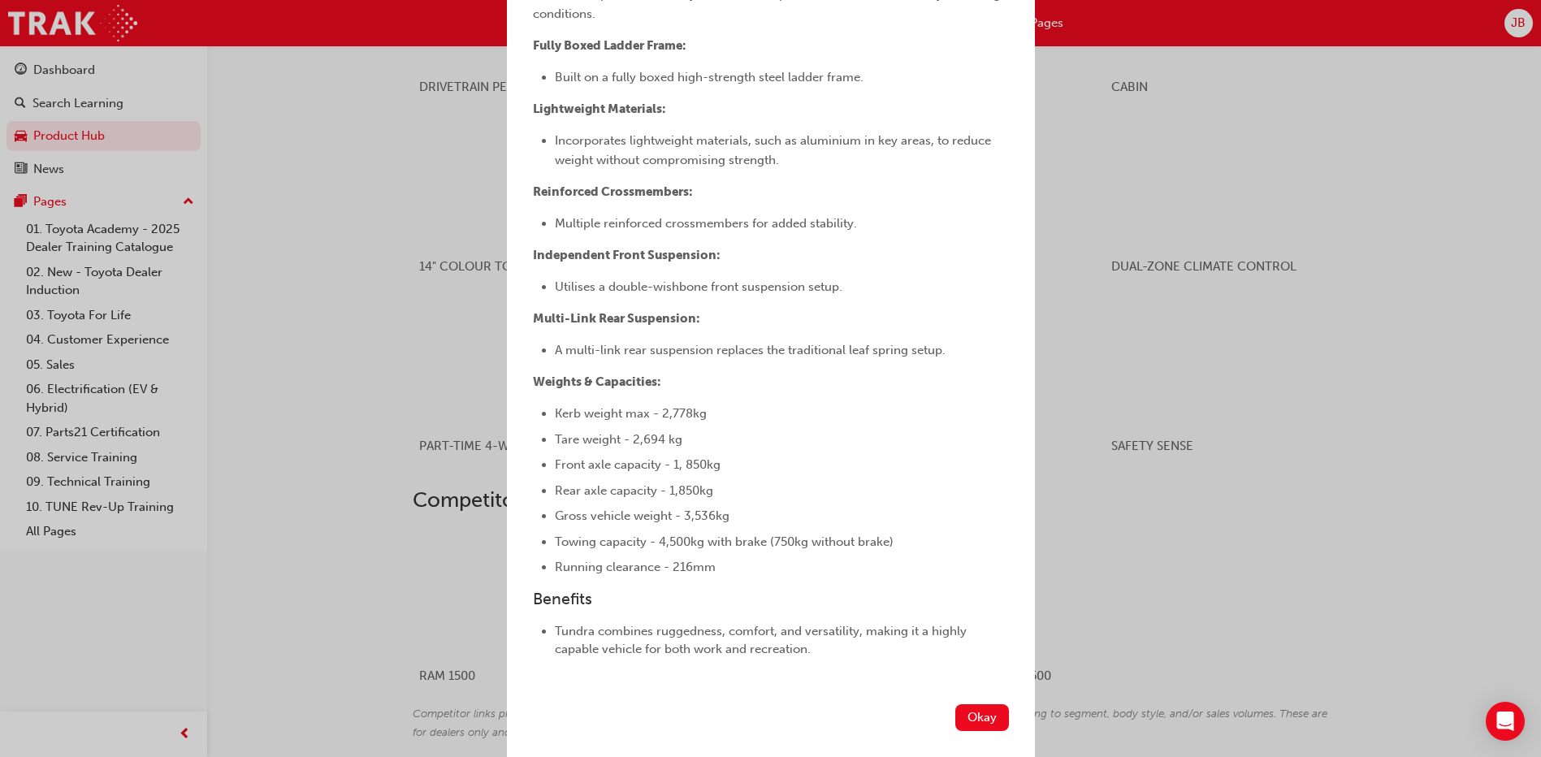
scroll to position [1402, 0]
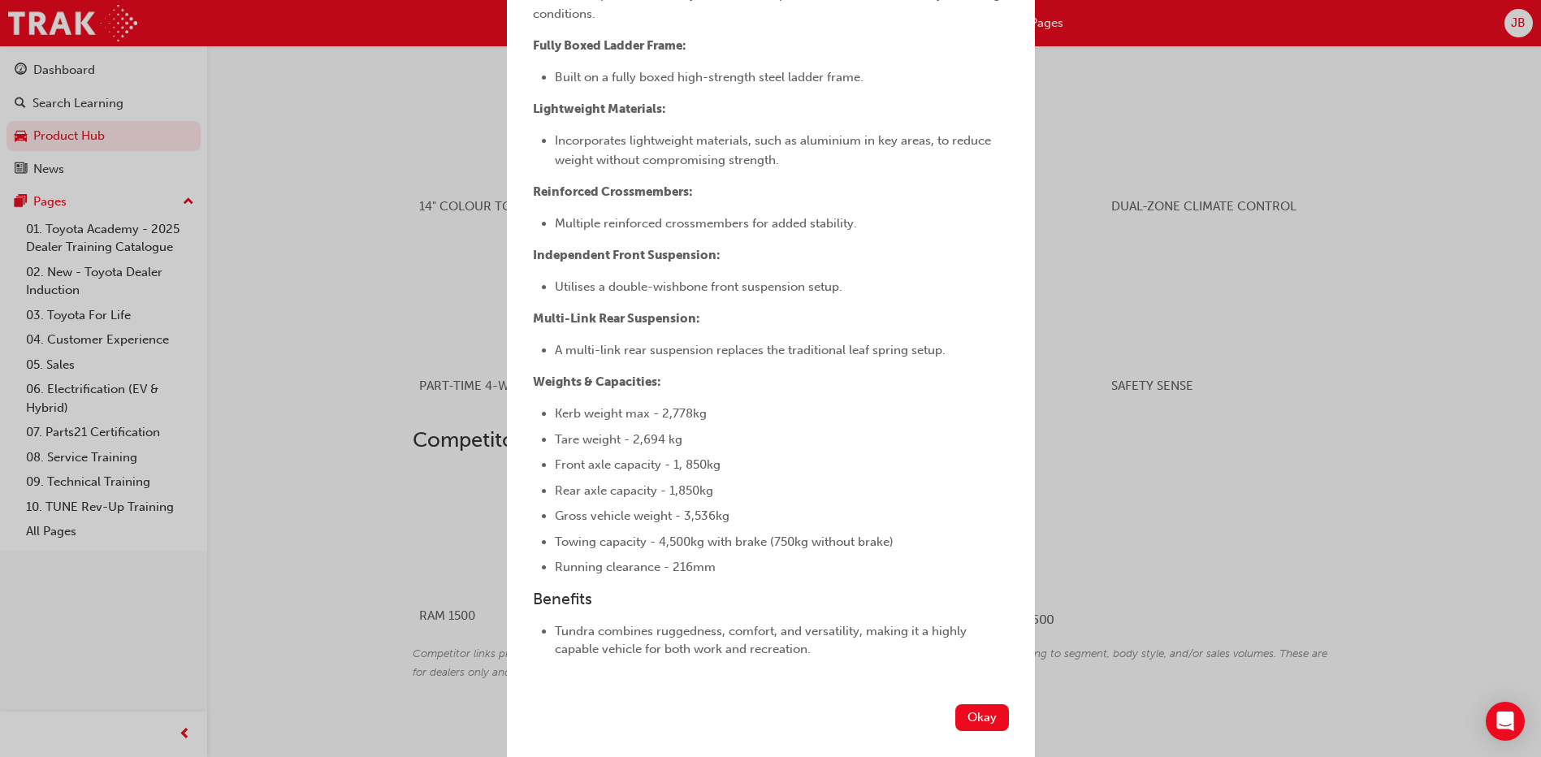
click at [965, 719] on button "Okay" at bounding box center [983, 717] width 54 height 27
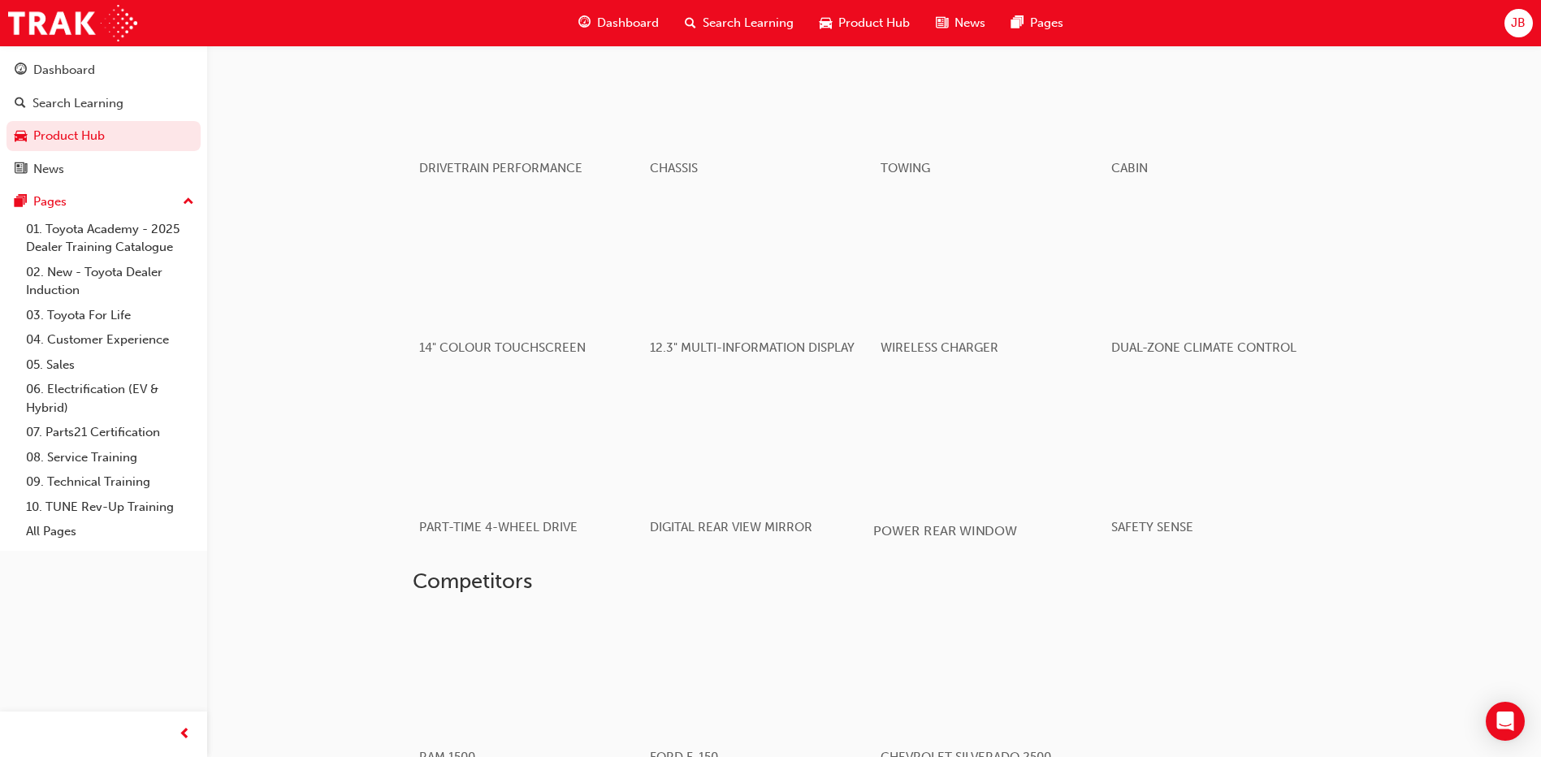
click at [1003, 436] on div "button" at bounding box center [989, 442] width 232 height 130
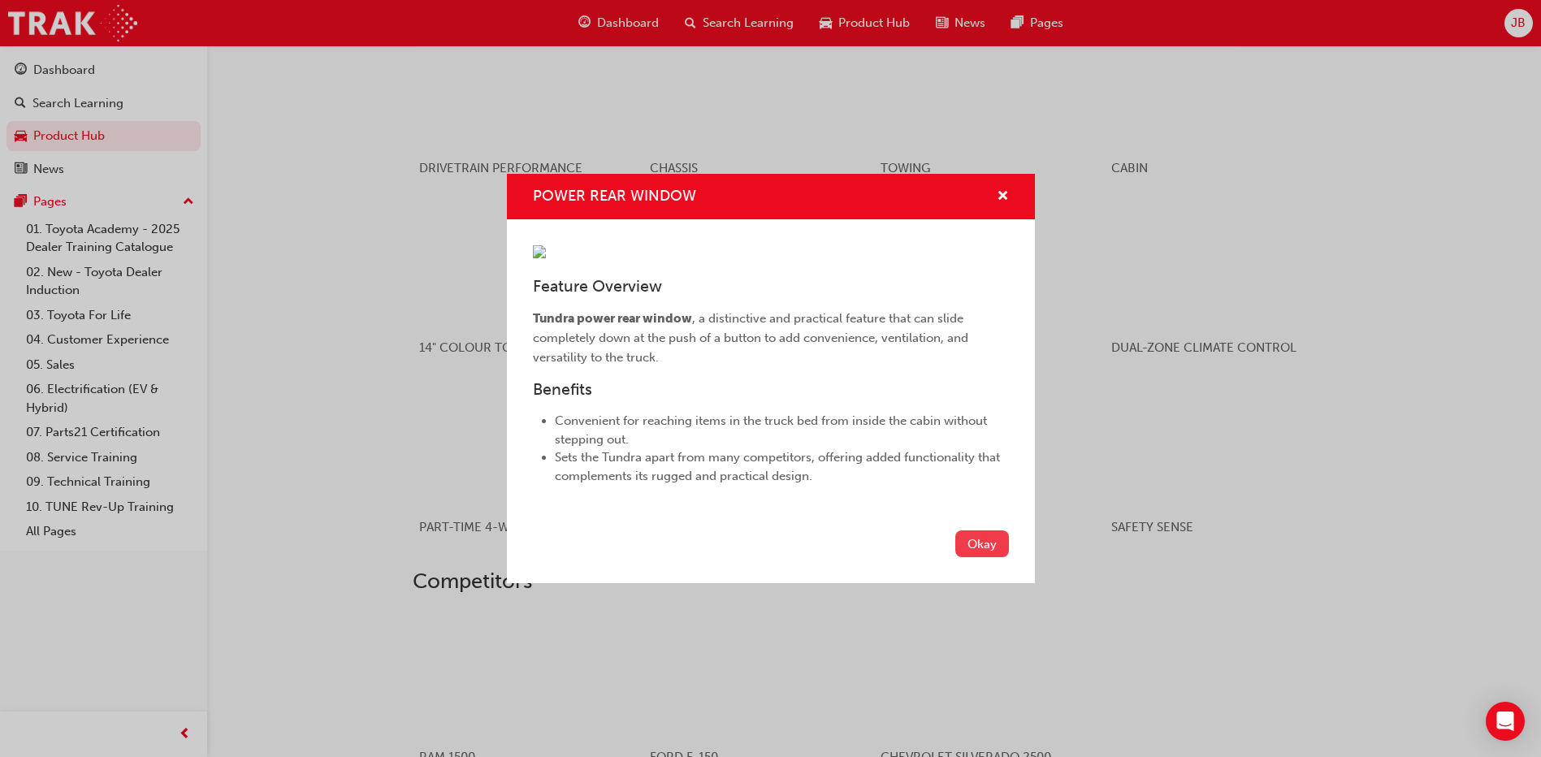
click at [982, 557] on button "Okay" at bounding box center [983, 544] width 54 height 27
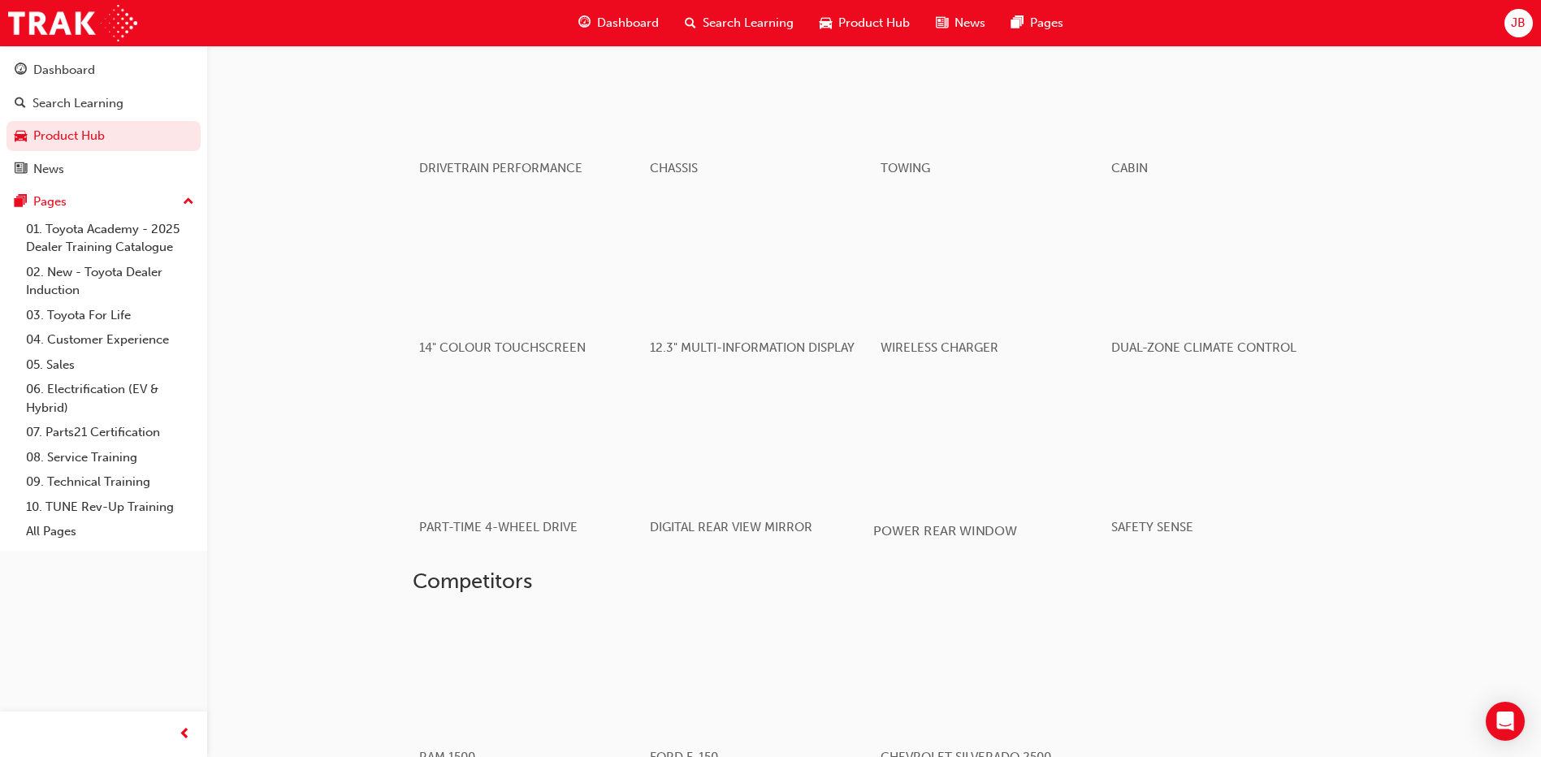
click at [1008, 477] on div "button" at bounding box center [989, 442] width 232 height 130
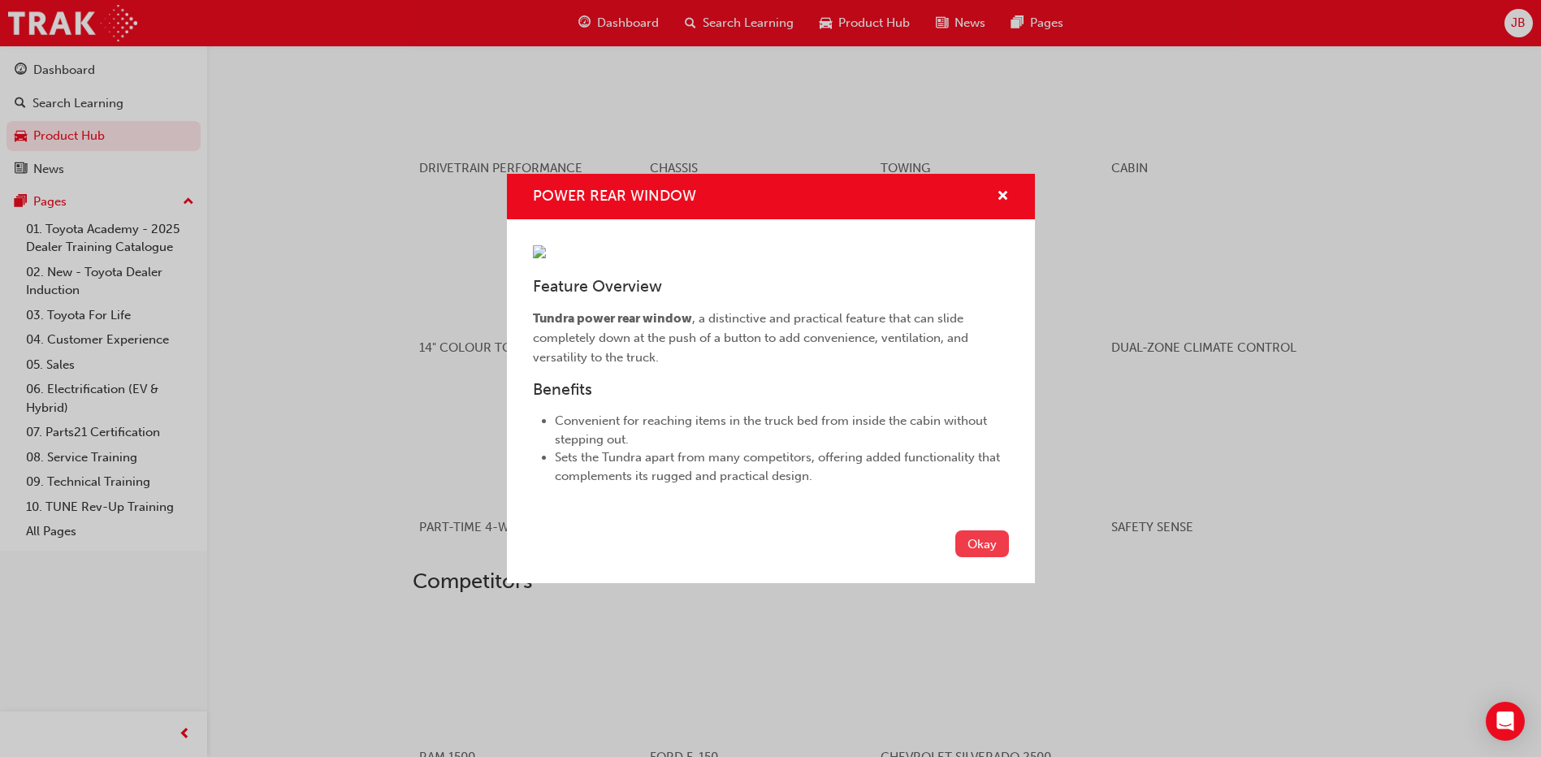
click at [974, 557] on button "Okay" at bounding box center [983, 544] width 54 height 27
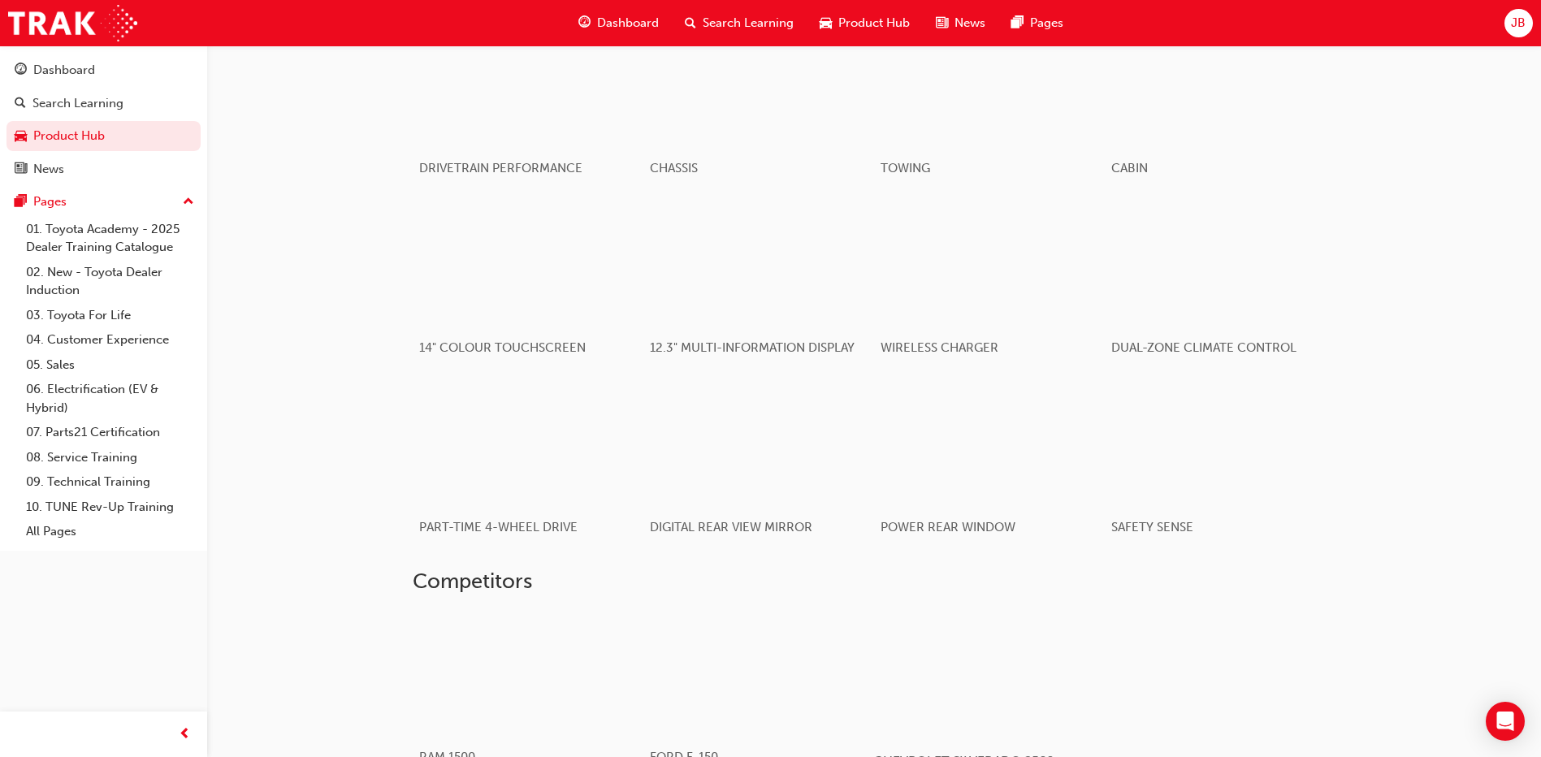
click at [874, 376] on button "POWER REAR WINDOW" at bounding box center [989, 466] width 231 height 180
